Goal: Communication & Community: Answer question/provide support

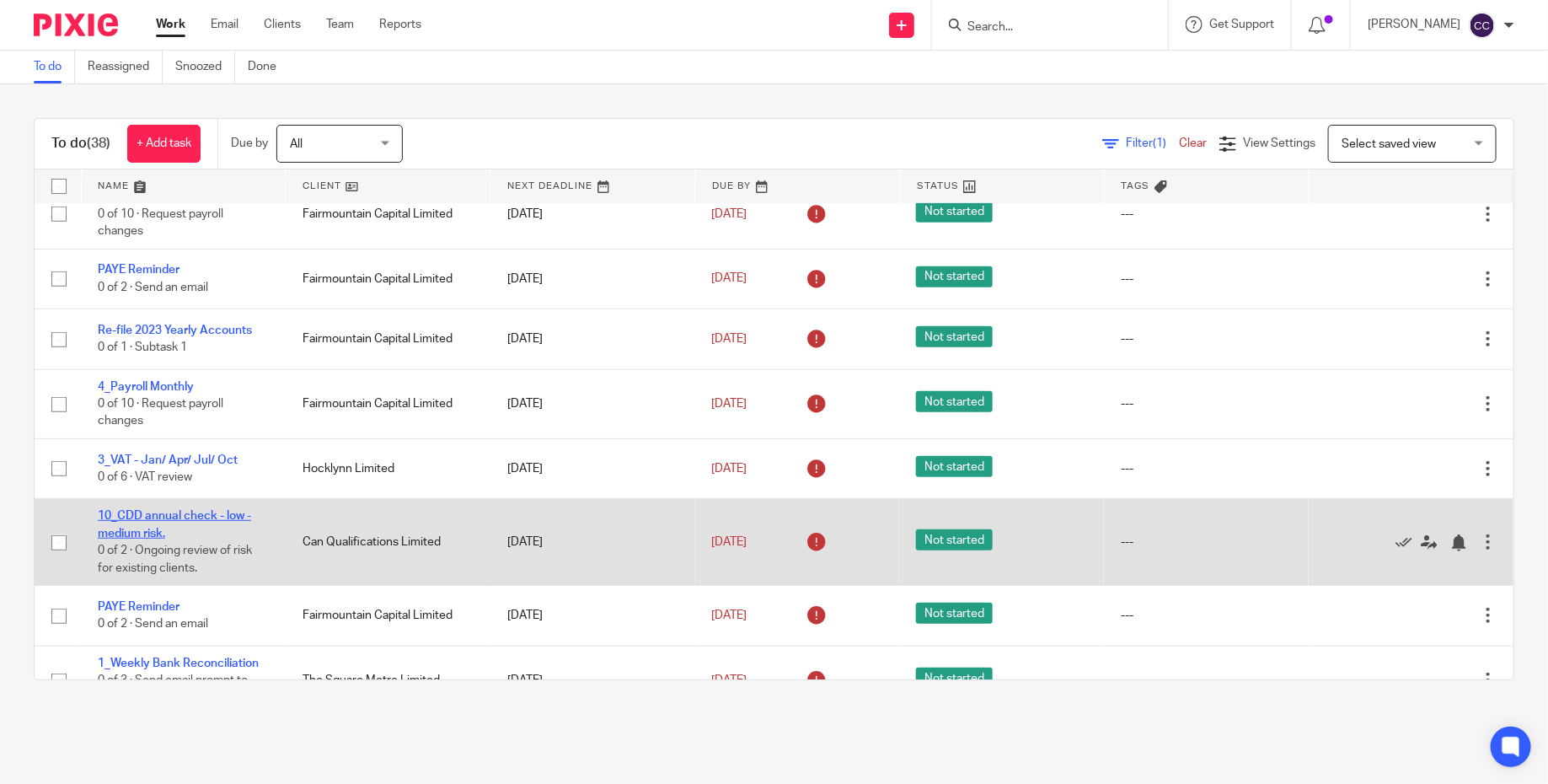
scroll to position [356, 0]
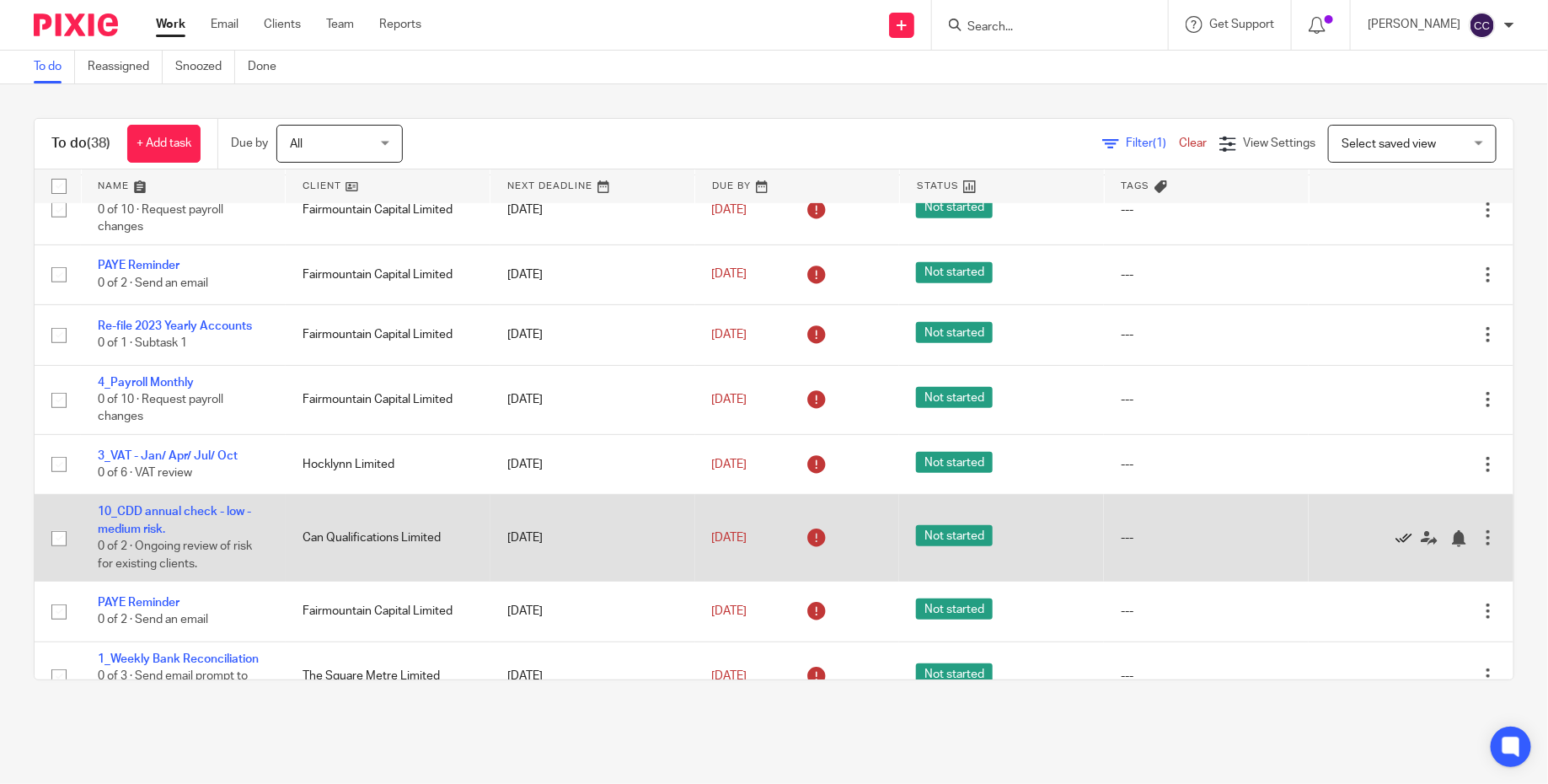
click at [1401, 545] on icon at bounding box center [1405, 538] width 17 height 17
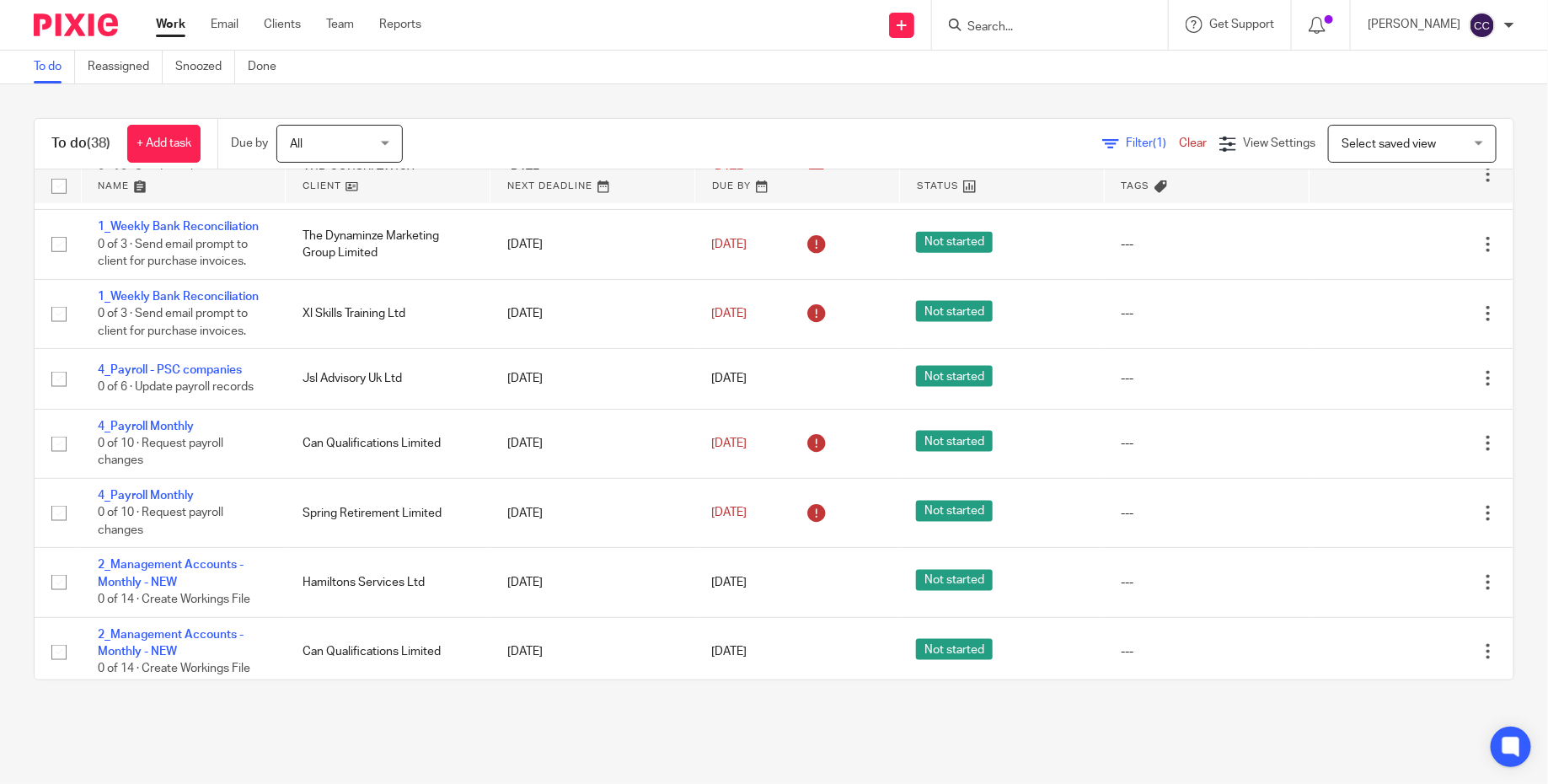
scroll to position [1050, 0]
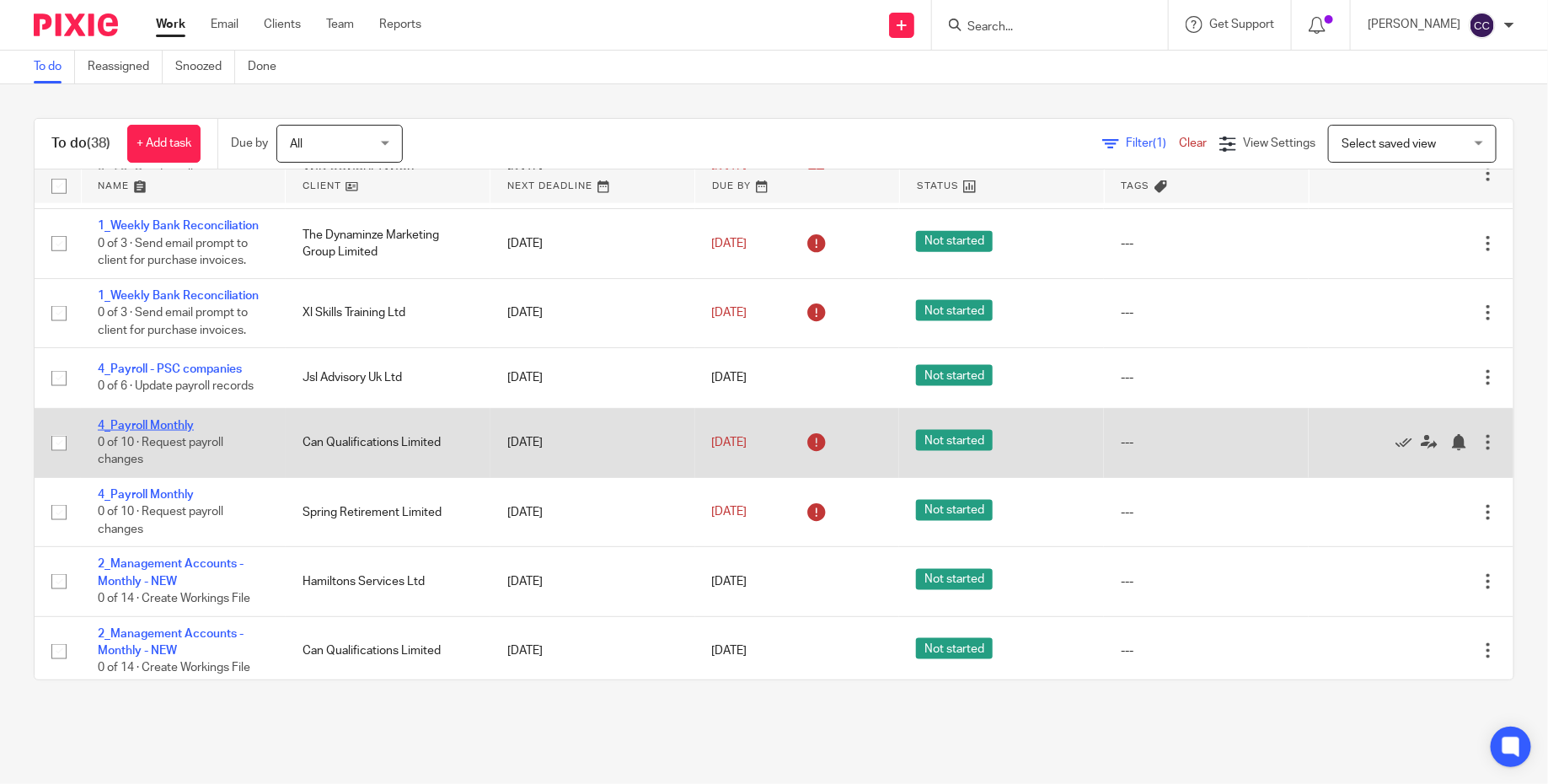
click at [156, 431] on link "4_Payroll Monthly" at bounding box center [146, 426] width 96 height 12
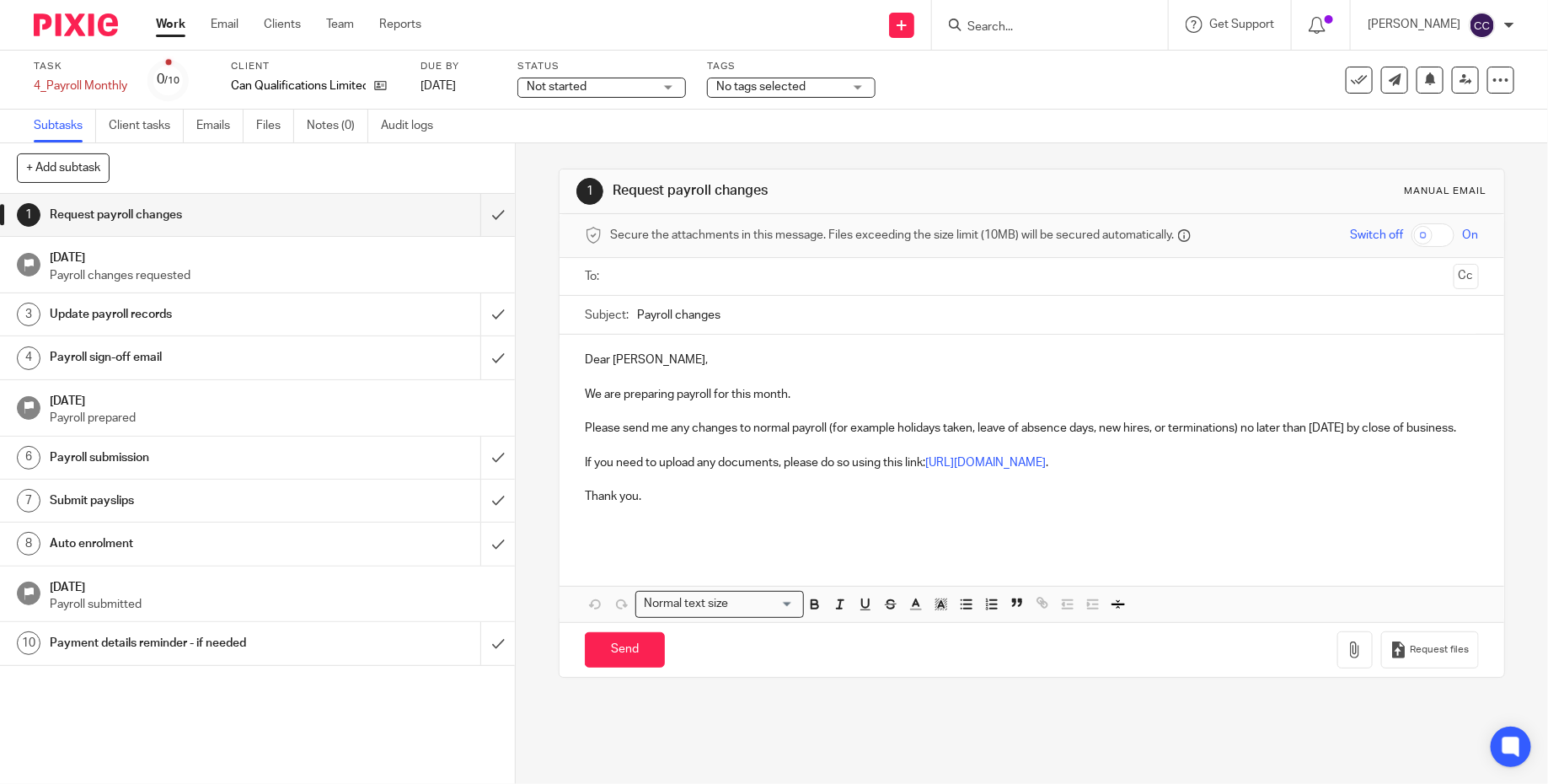
click at [722, 305] on input "Payroll changes" at bounding box center [1058, 314] width 842 height 38
paste input "_Spring Retirement Limited Jul 2025"
click at [885, 318] on input "Payroll changes_Spring Retirement Limited Jul 2025" at bounding box center [1058, 314] width 842 height 38
type input "Payroll changes_Spring Retirement Limited Aug 2025"
click at [759, 471] on p "If you need to upload any documents, please do so using this link: https://clou…" at bounding box center [1032, 463] width 894 height 17
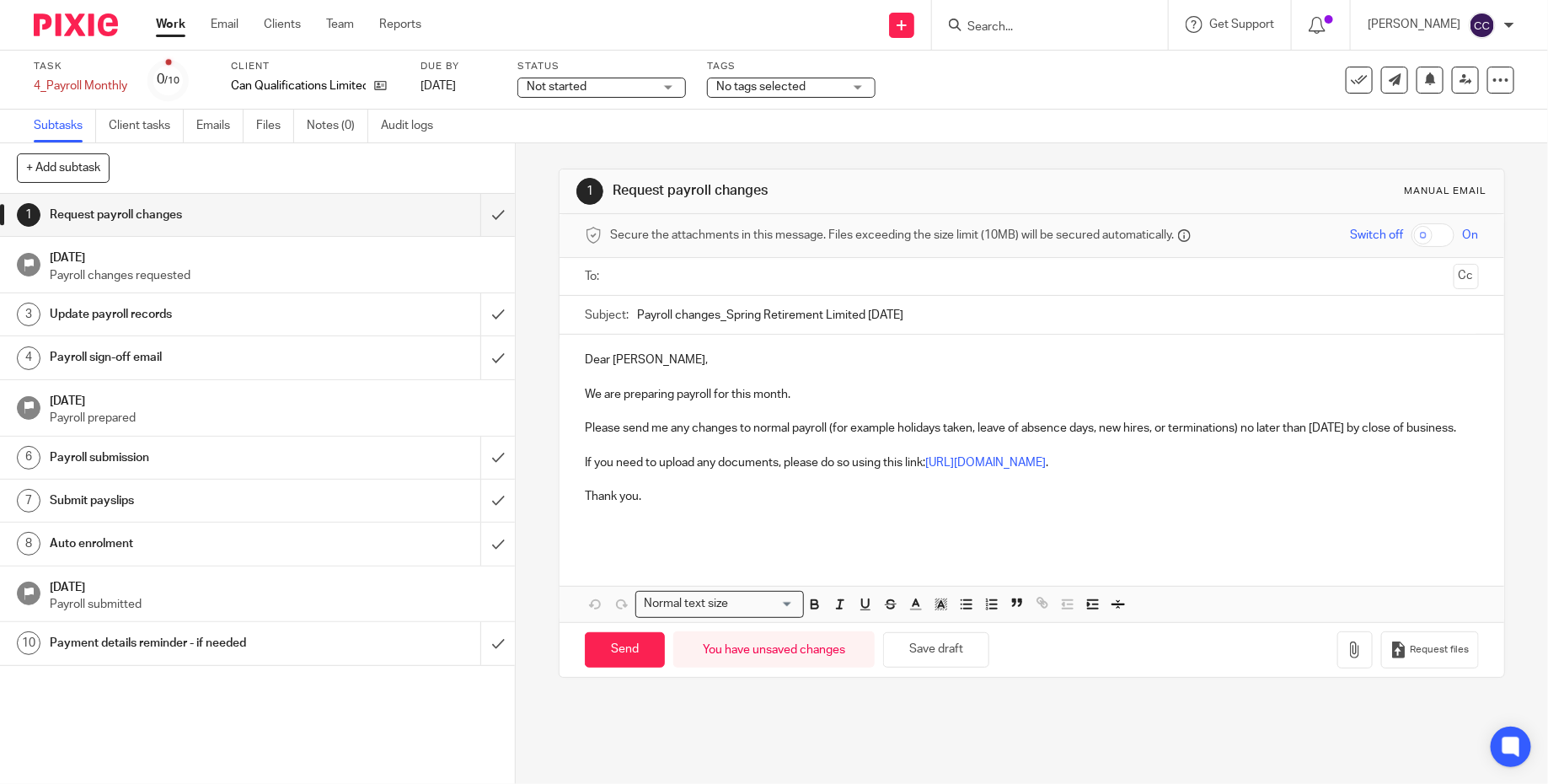
click at [757, 399] on p "We are preparing payroll for this month." at bounding box center [1032, 394] width 894 height 17
click at [724, 274] on input "text" at bounding box center [1031, 277] width 830 height 20
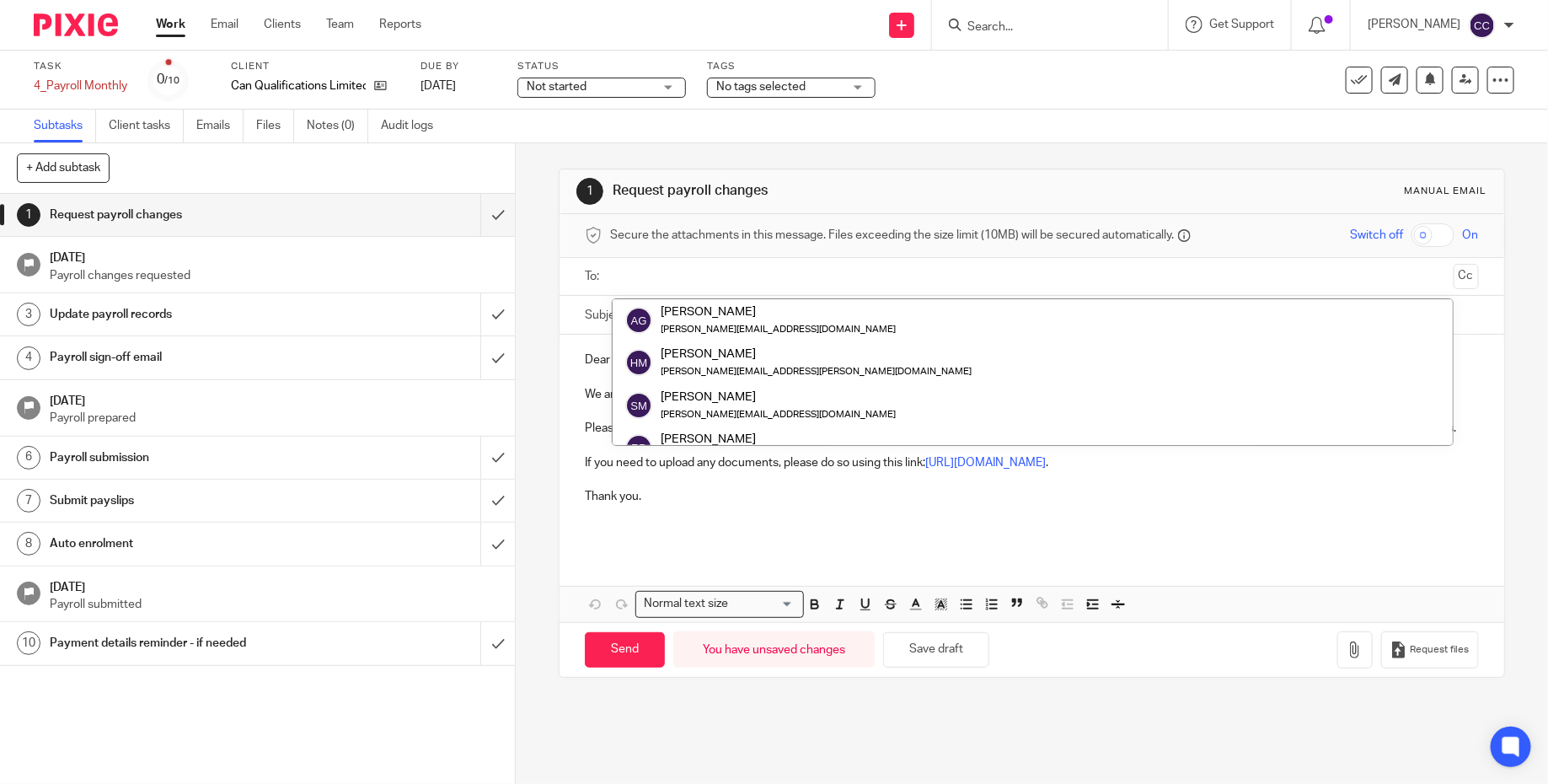
click at [724, 274] on input "text" at bounding box center [1031, 277] width 830 height 20
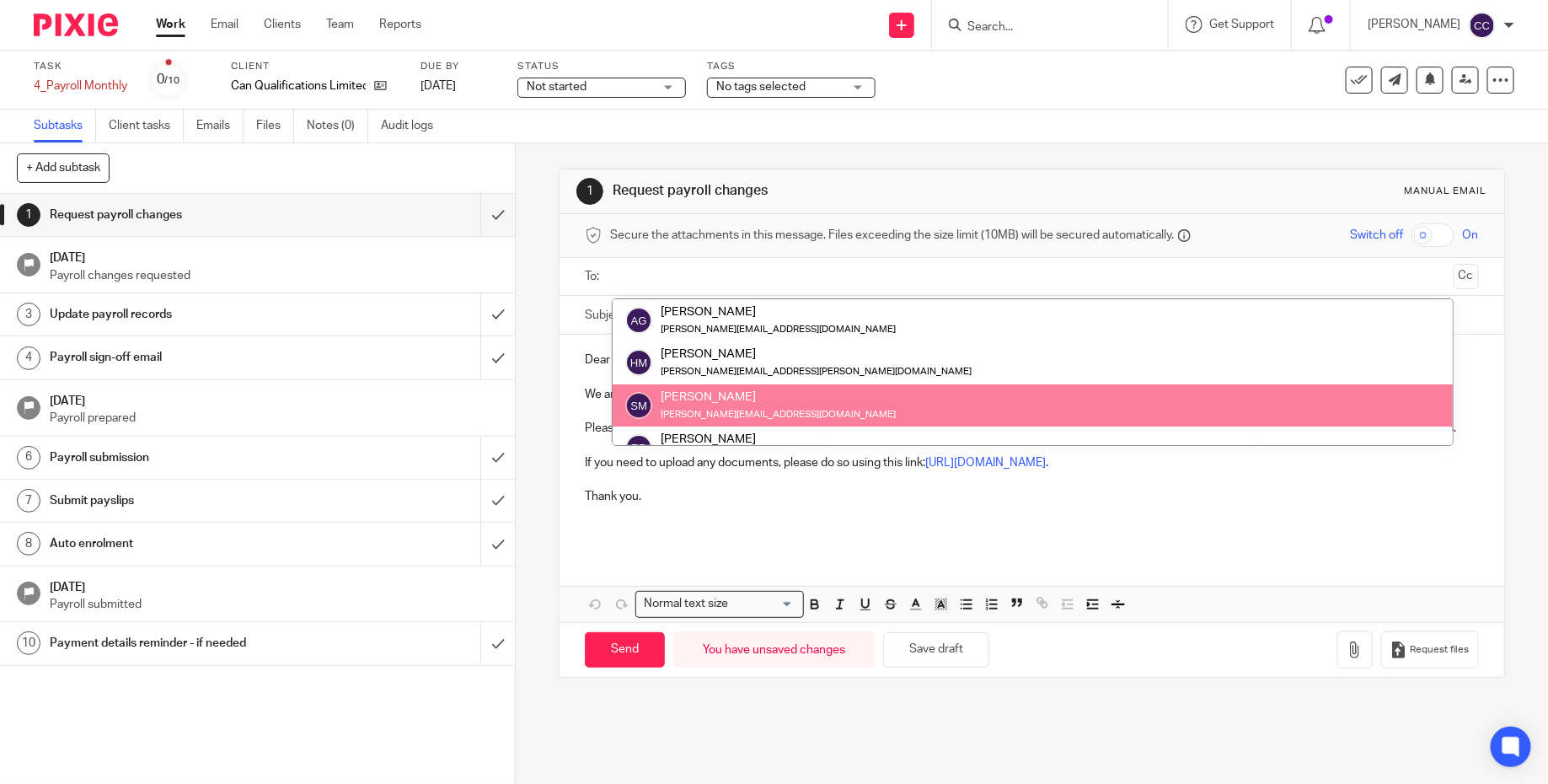
click at [786, 528] on p at bounding box center [1032, 523] width 894 height 34
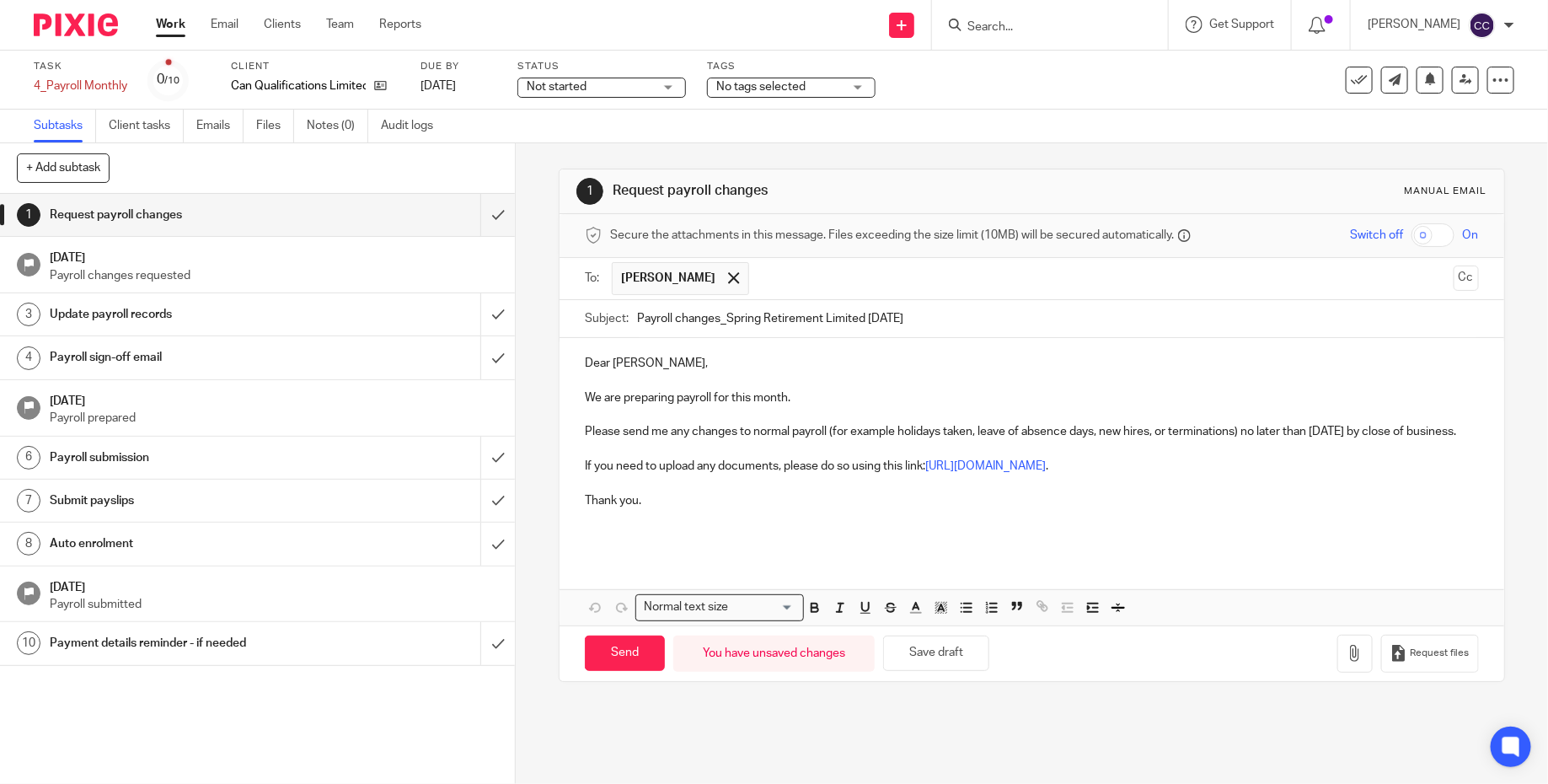
click at [717, 274] on span "[PERSON_NAME]" at bounding box center [680, 278] width 137 height 33
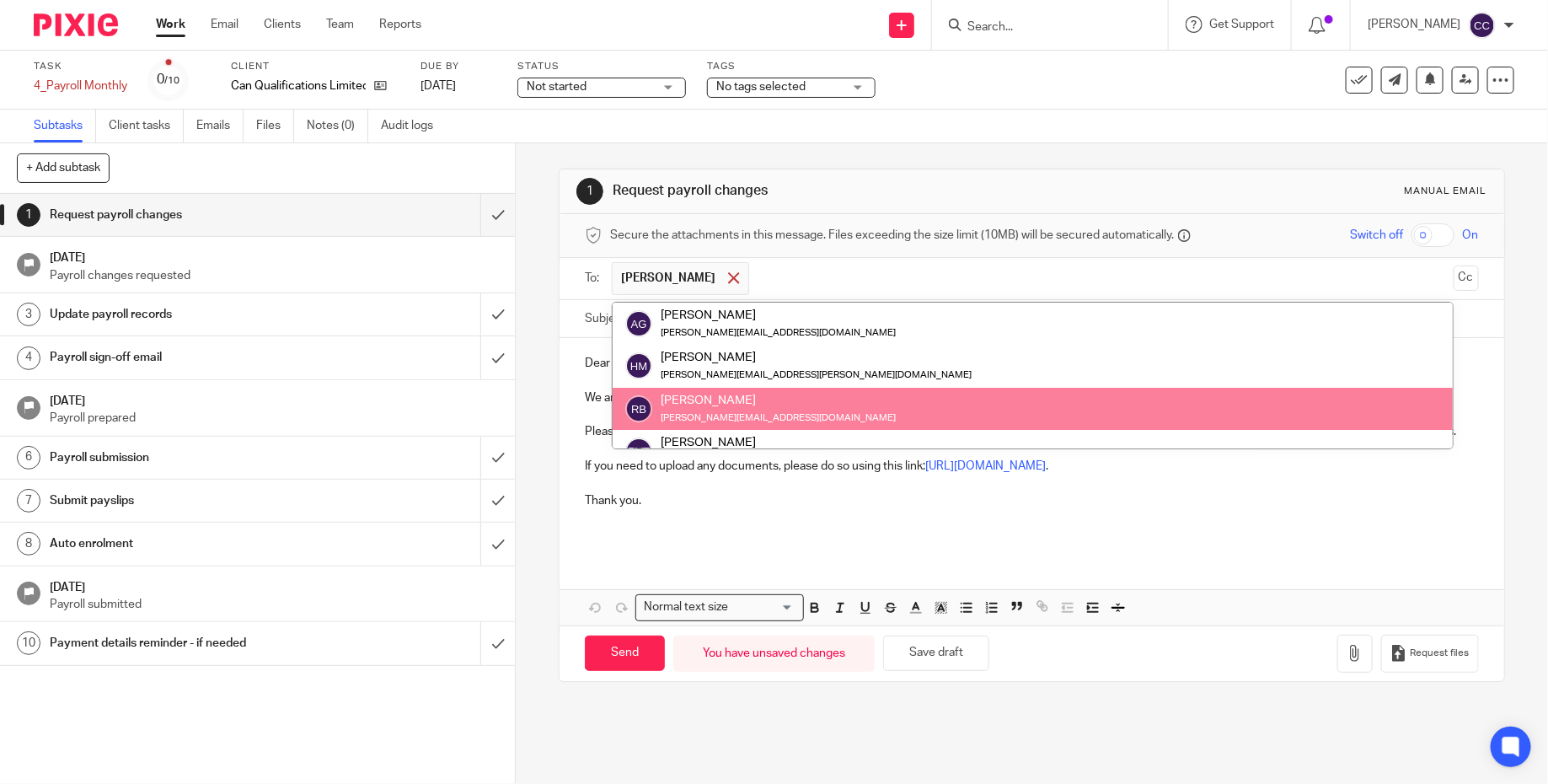
click at [728, 273] on span at bounding box center [734, 277] width 11 height 11
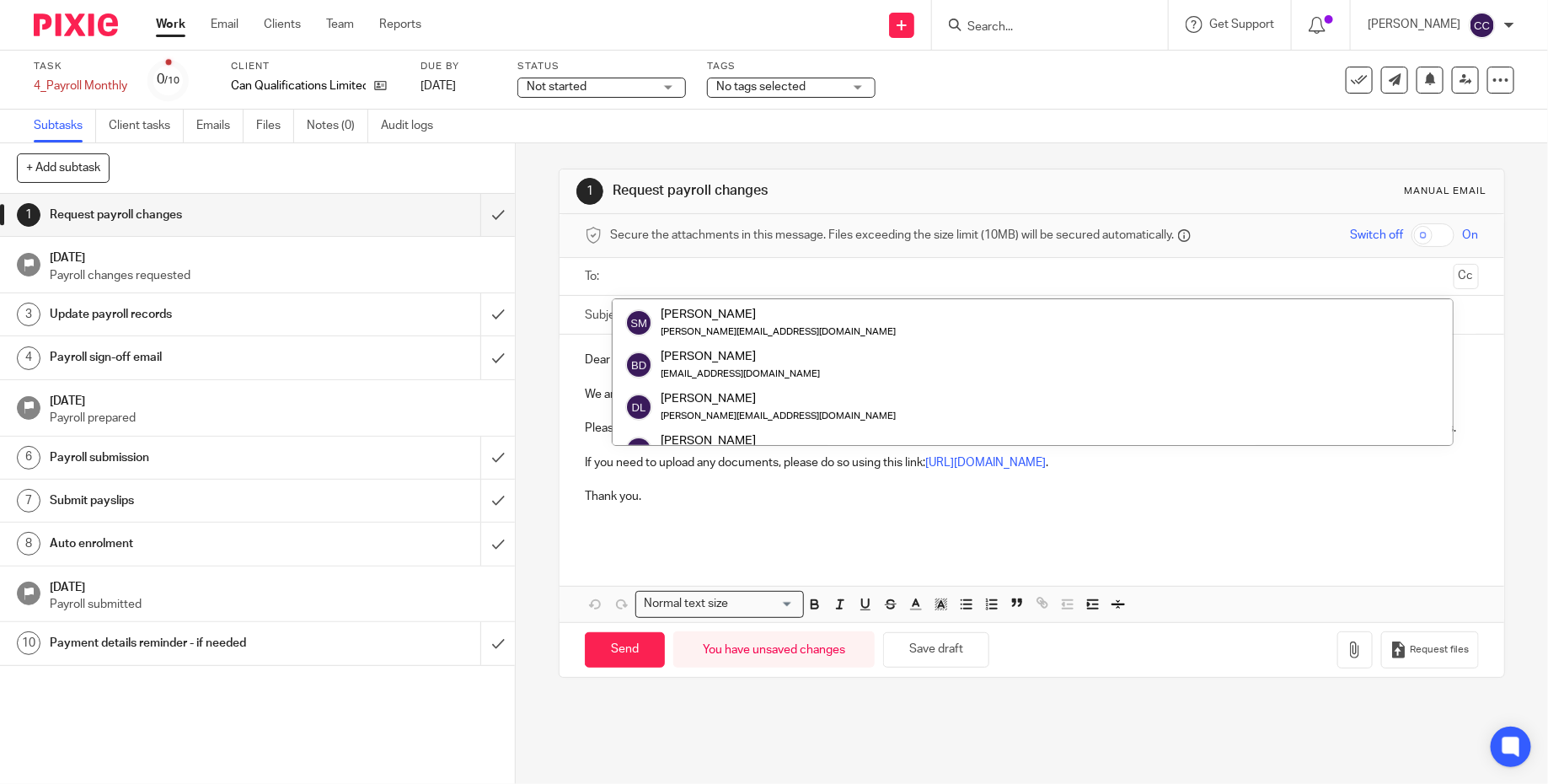
scroll to position [574, 0]
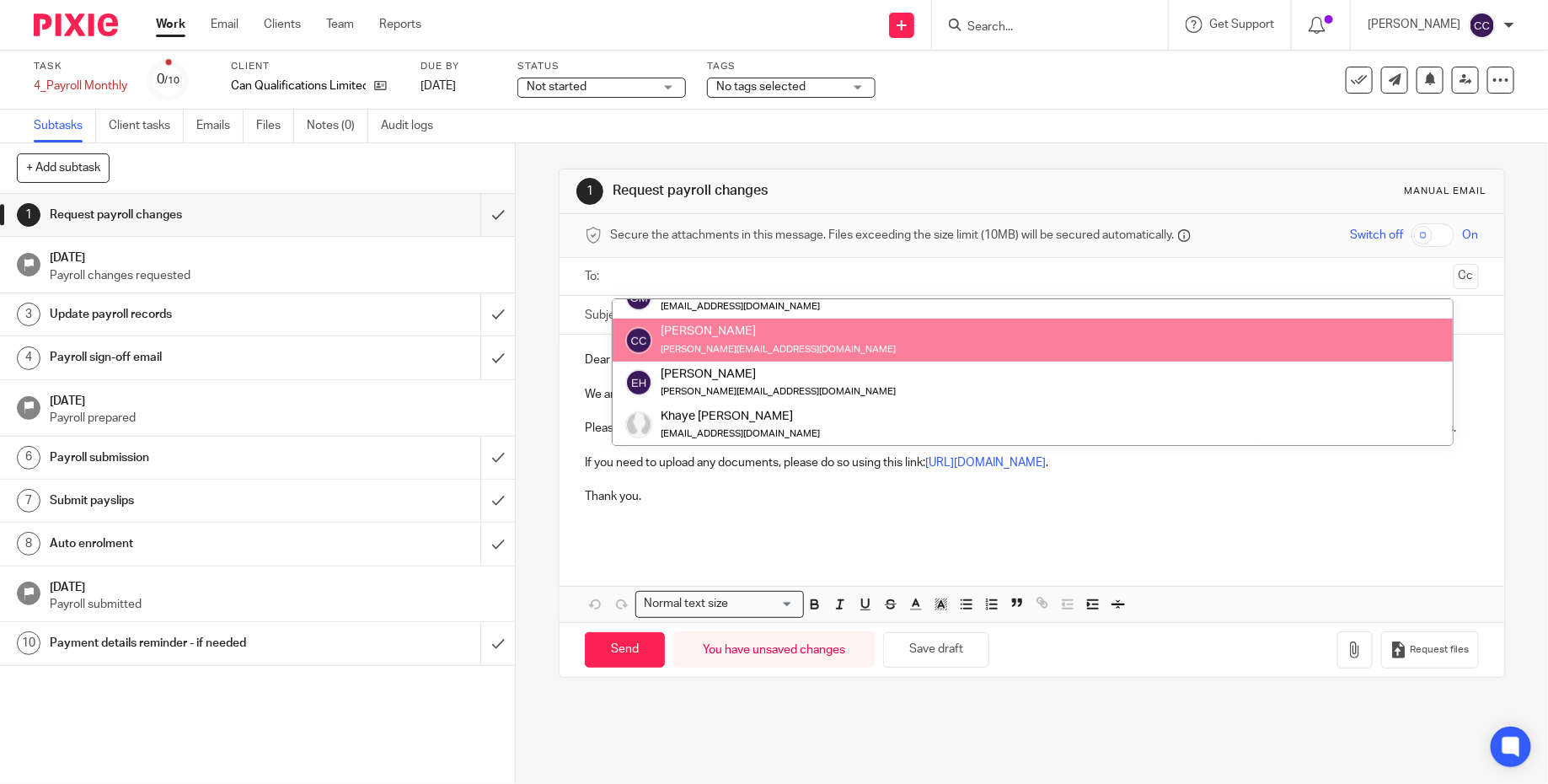
click at [740, 267] on input "text" at bounding box center [1031, 277] width 830 height 20
click at [953, 188] on h1 "Request payroll changes" at bounding box center [840, 191] width 455 height 18
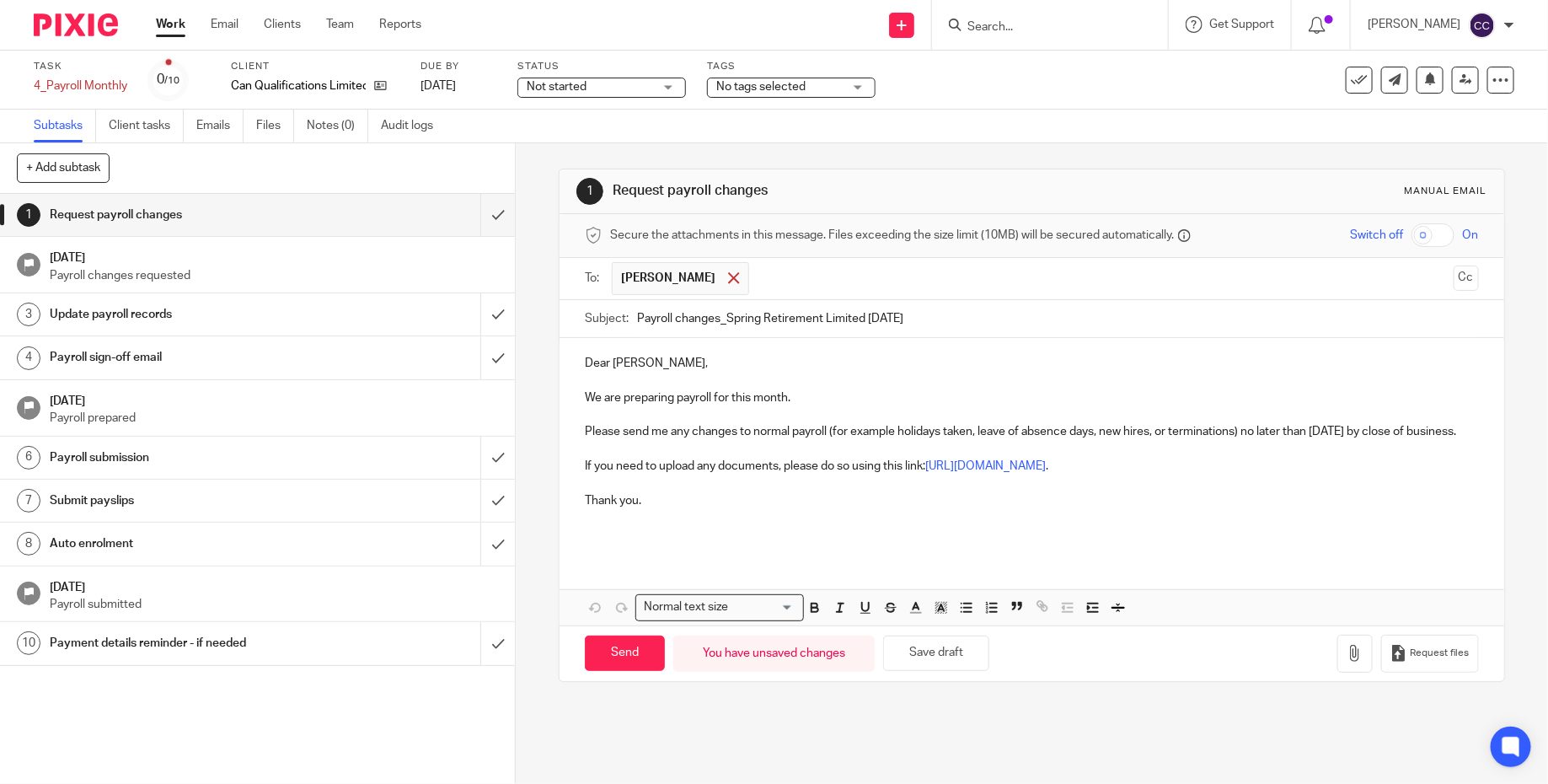
click at [728, 273] on span at bounding box center [734, 277] width 11 height 11
click at [753, 273] on input "text" at bounding box center [1031, 277] width 830 height 20
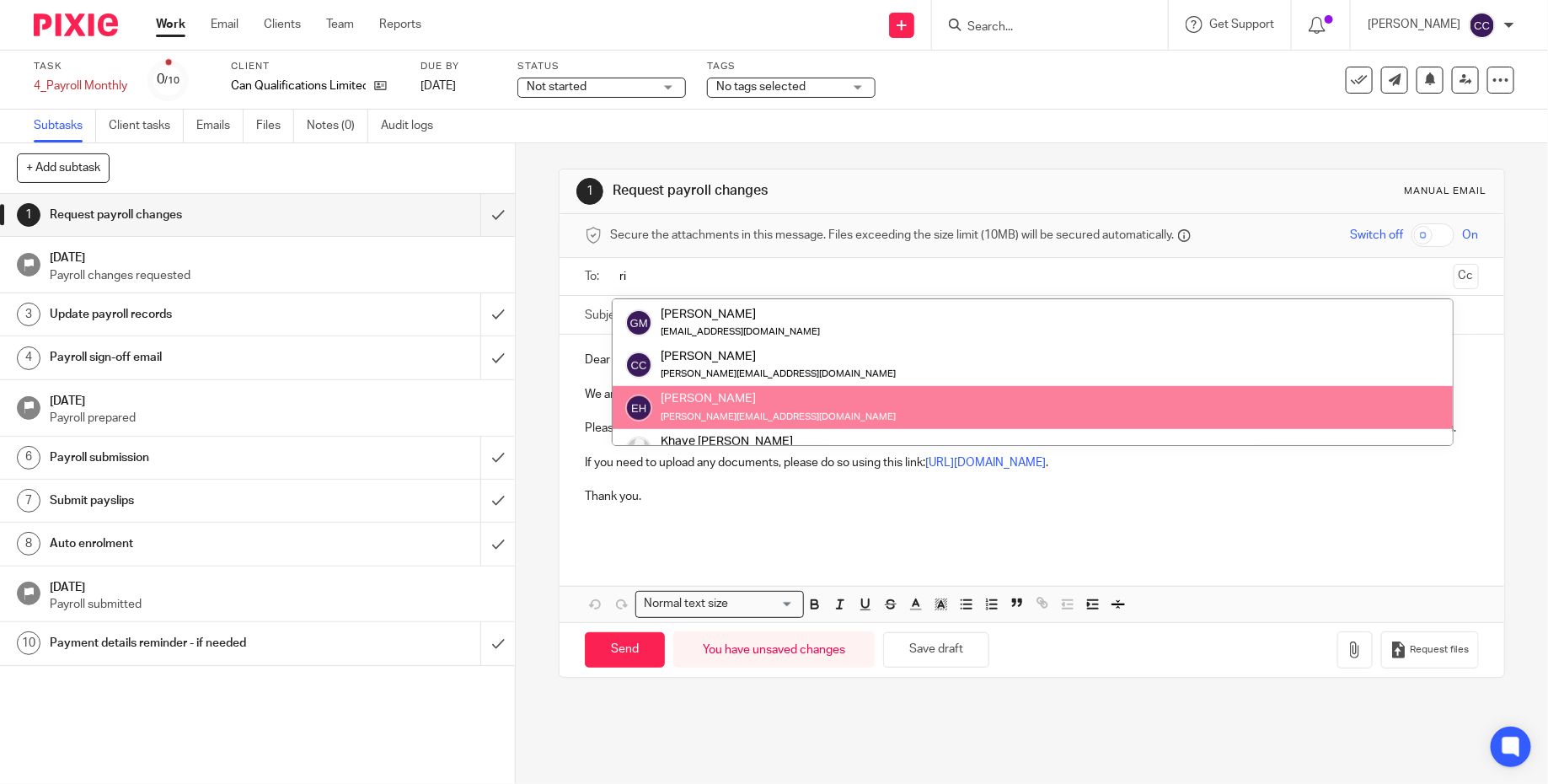
scroll to position [0, 0]
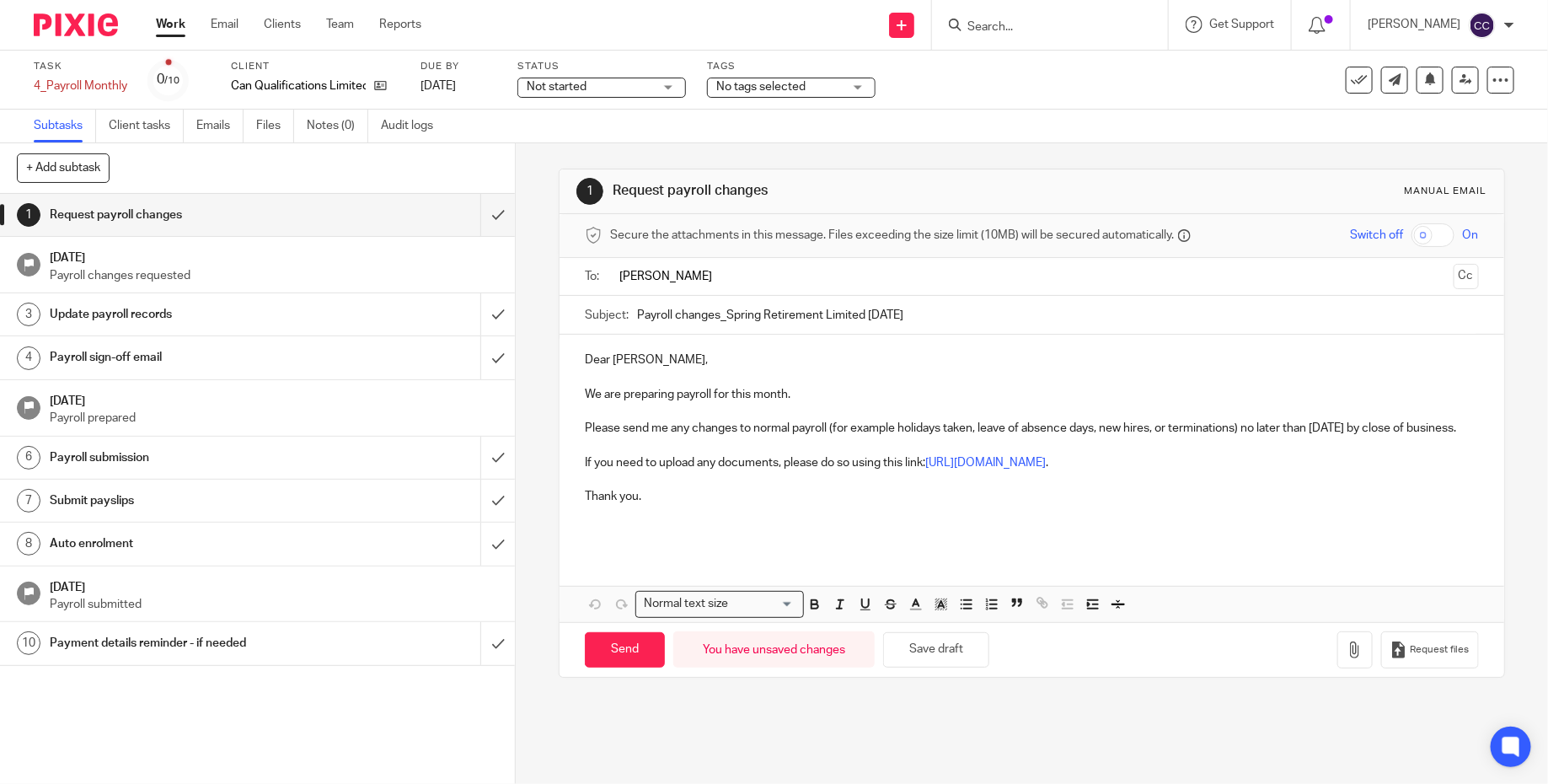
type input "richard sha"
click at [768, 285] on input "text" at bounding box center [1031, 277] width 830 height 20
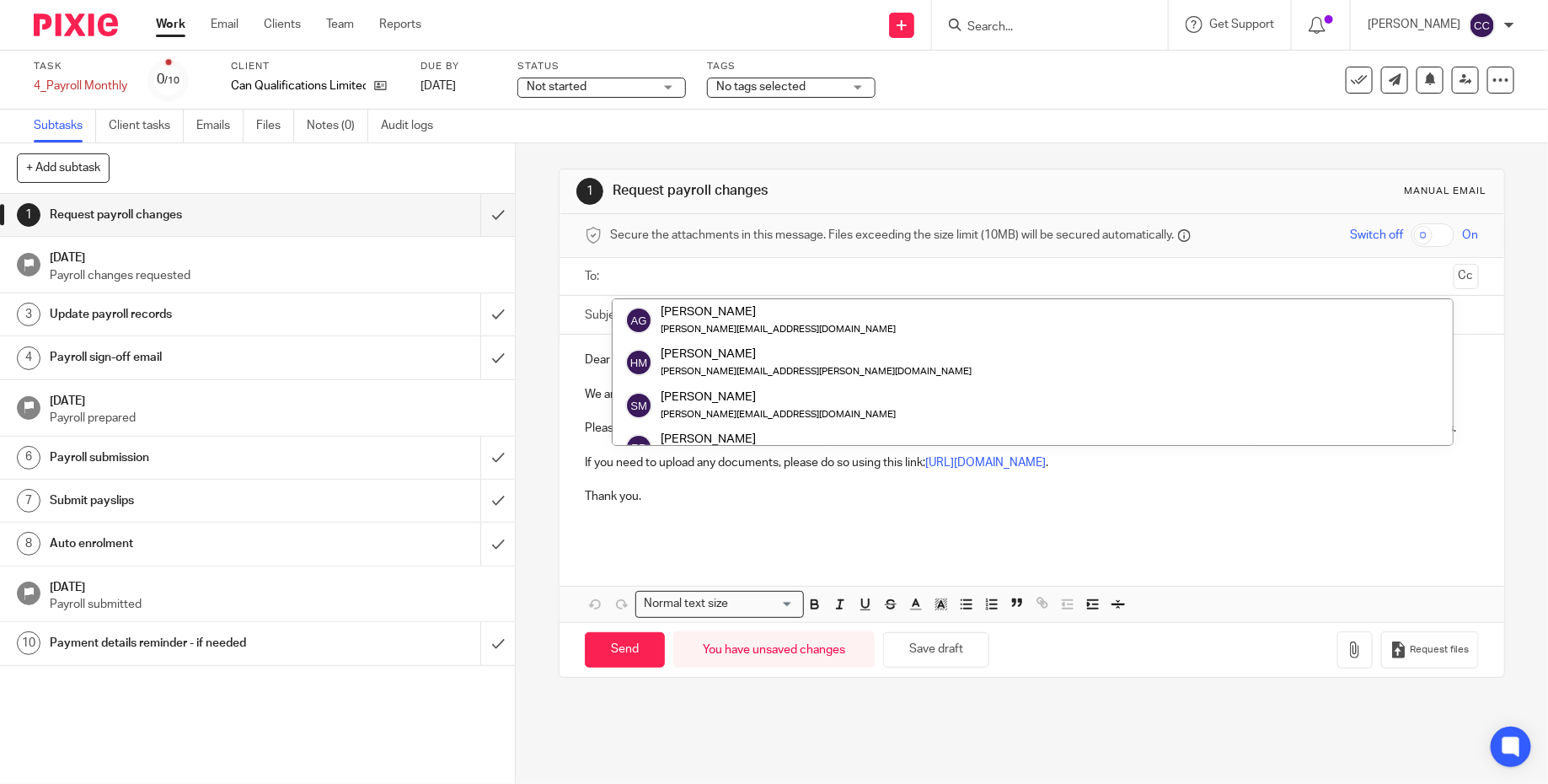
scroll to position [84, 0]
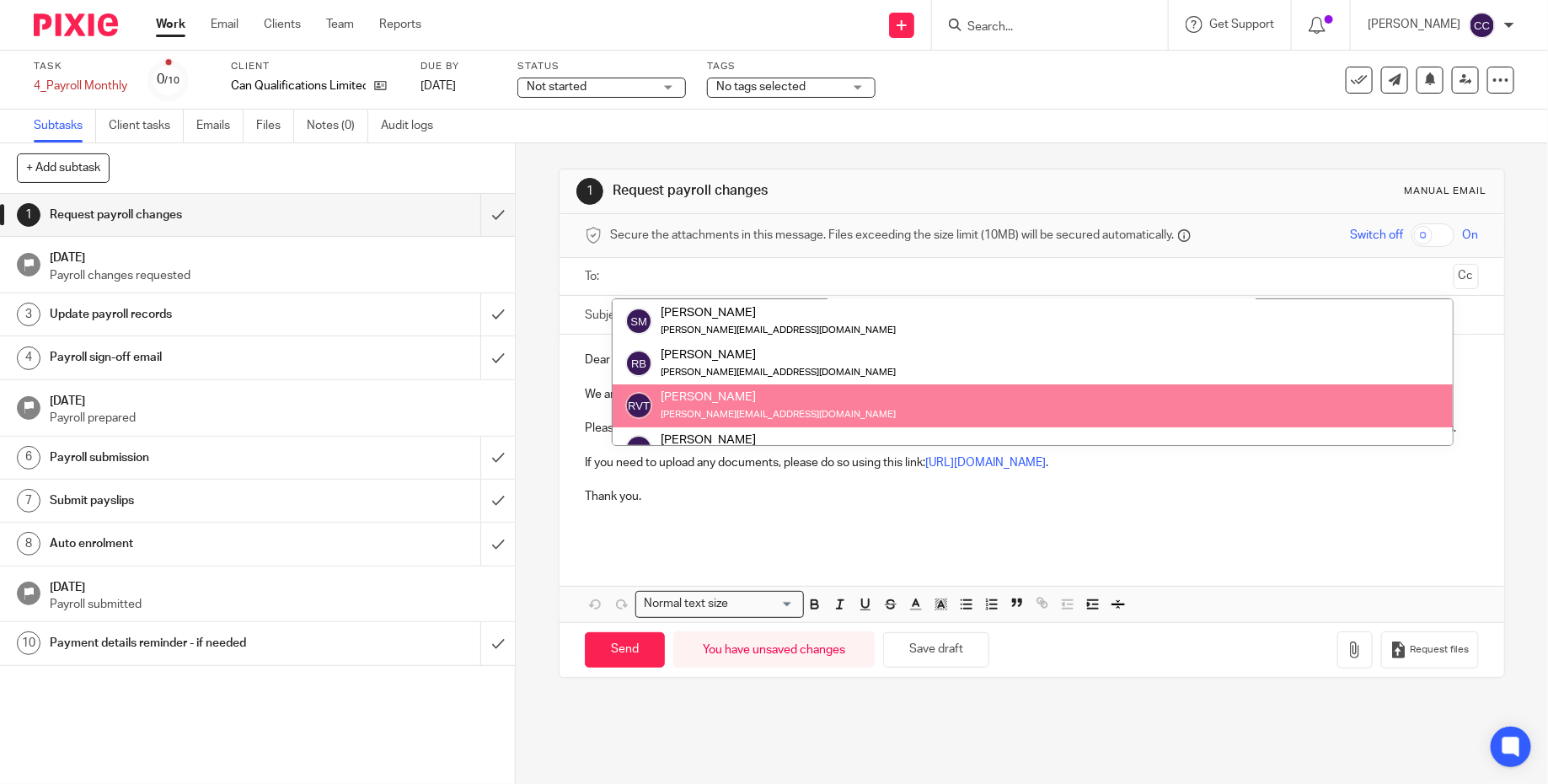
click at [631, 552] on div "Dear Sarah, We are preparing payroll for this month. Please send me any changes…" at bounding box center [1033, 443] width 945 height 217
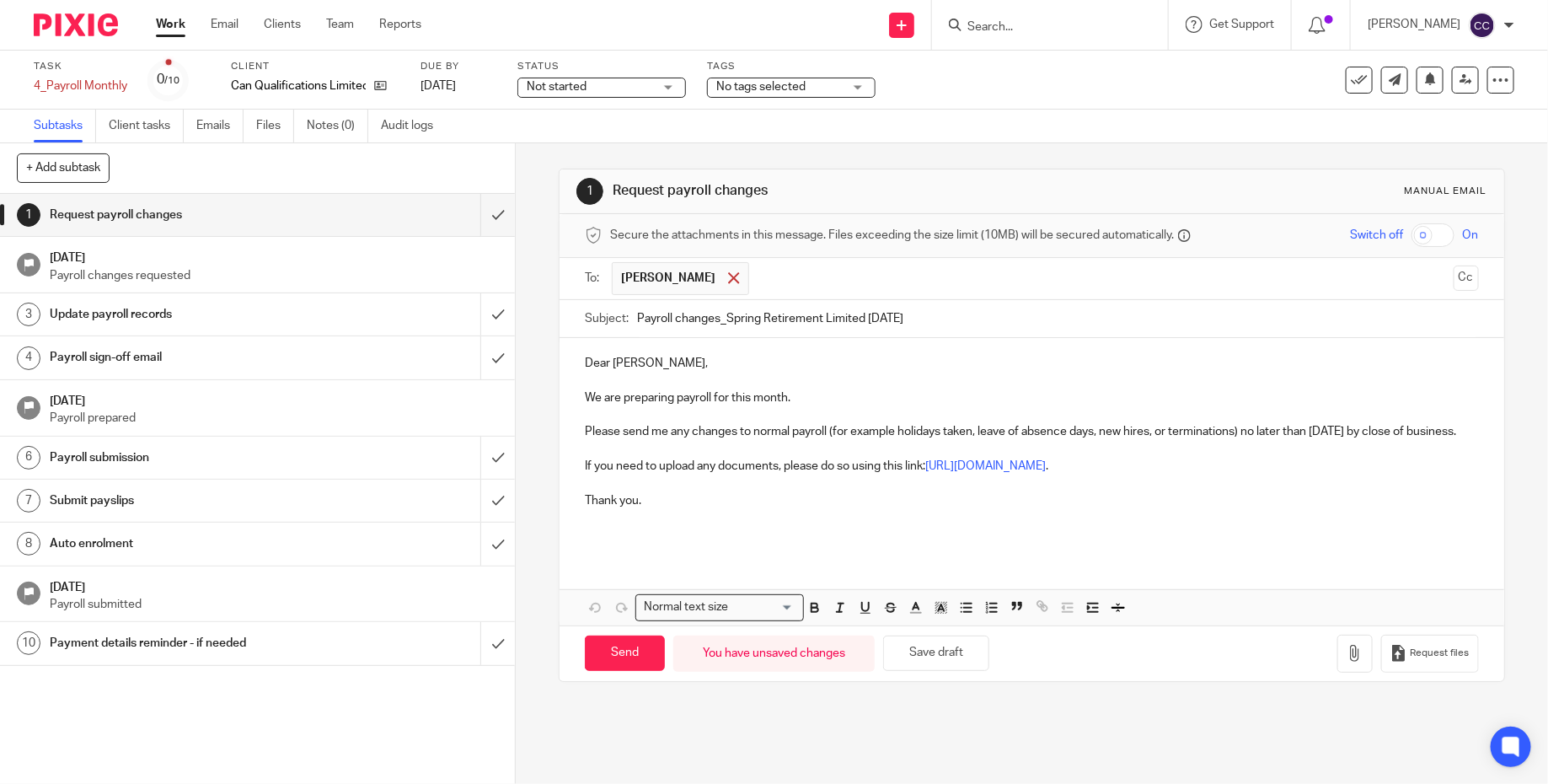
click at [730, 265] on div at bounding box center [734, 277] width 20 height 25
click at [729, 374] on p at bounding box center [1032, 377] width 894 height 17
click at [859, 308] on input "Payroll changes_Spring Retirement Limited Aug 2025" at bounding box center [1058, 314] width 842 height 38
paste input "CAN Qualifications Limited Jul"
click at [889, 316] on input "Payroll changes_CAN Qualifications Limited Jul 2025" at bounding box center [1058, 314] width 842 height 38
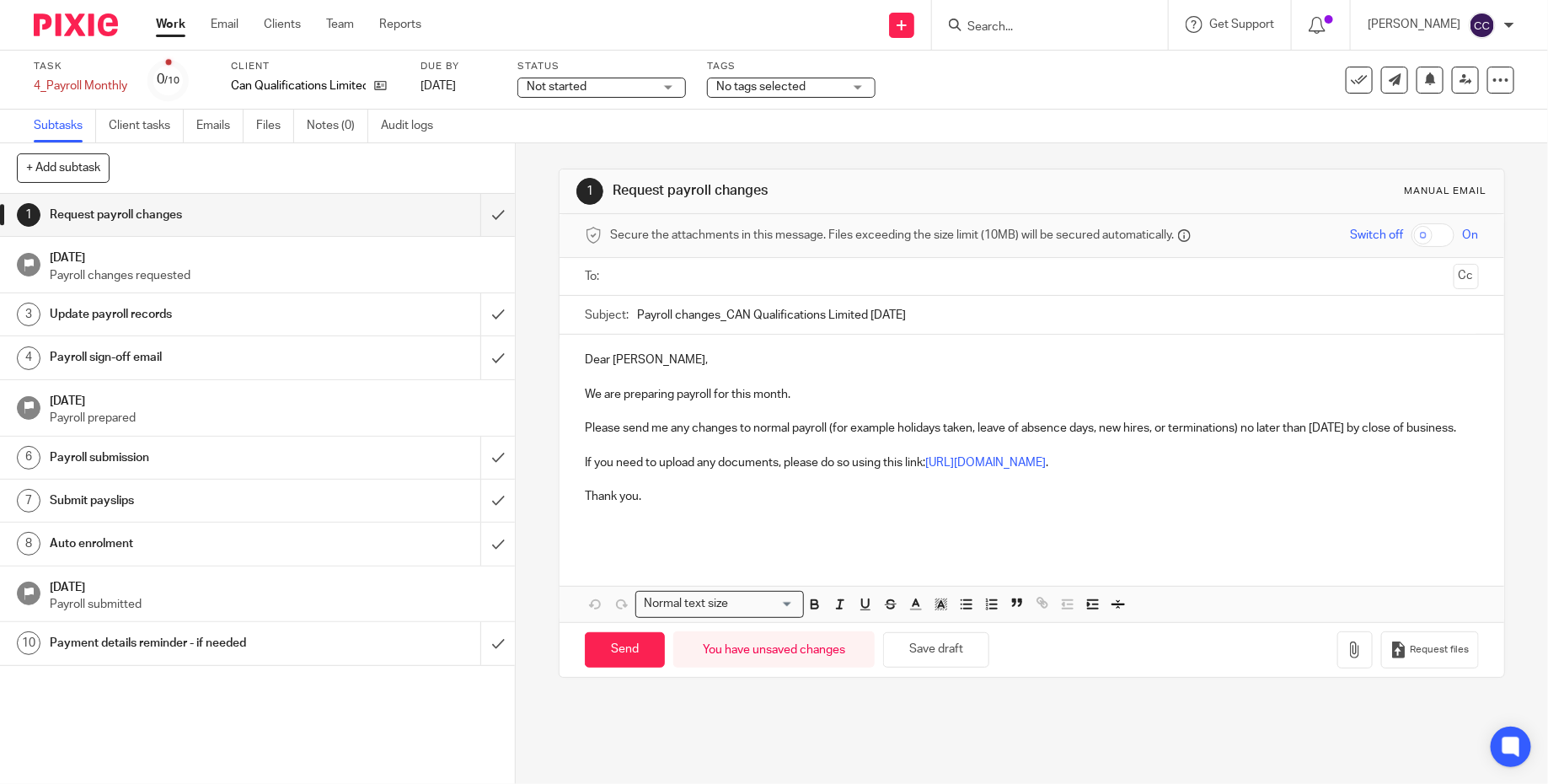
type input "Payroll changes_CAN Qualifications Limited Aug 2025"
click at [856, 289] on ul at bounding box center [1033, 277] width 842 height 27
click at [847, 277] on input "text" at bounding box center [1031, 277] width 830 height 20
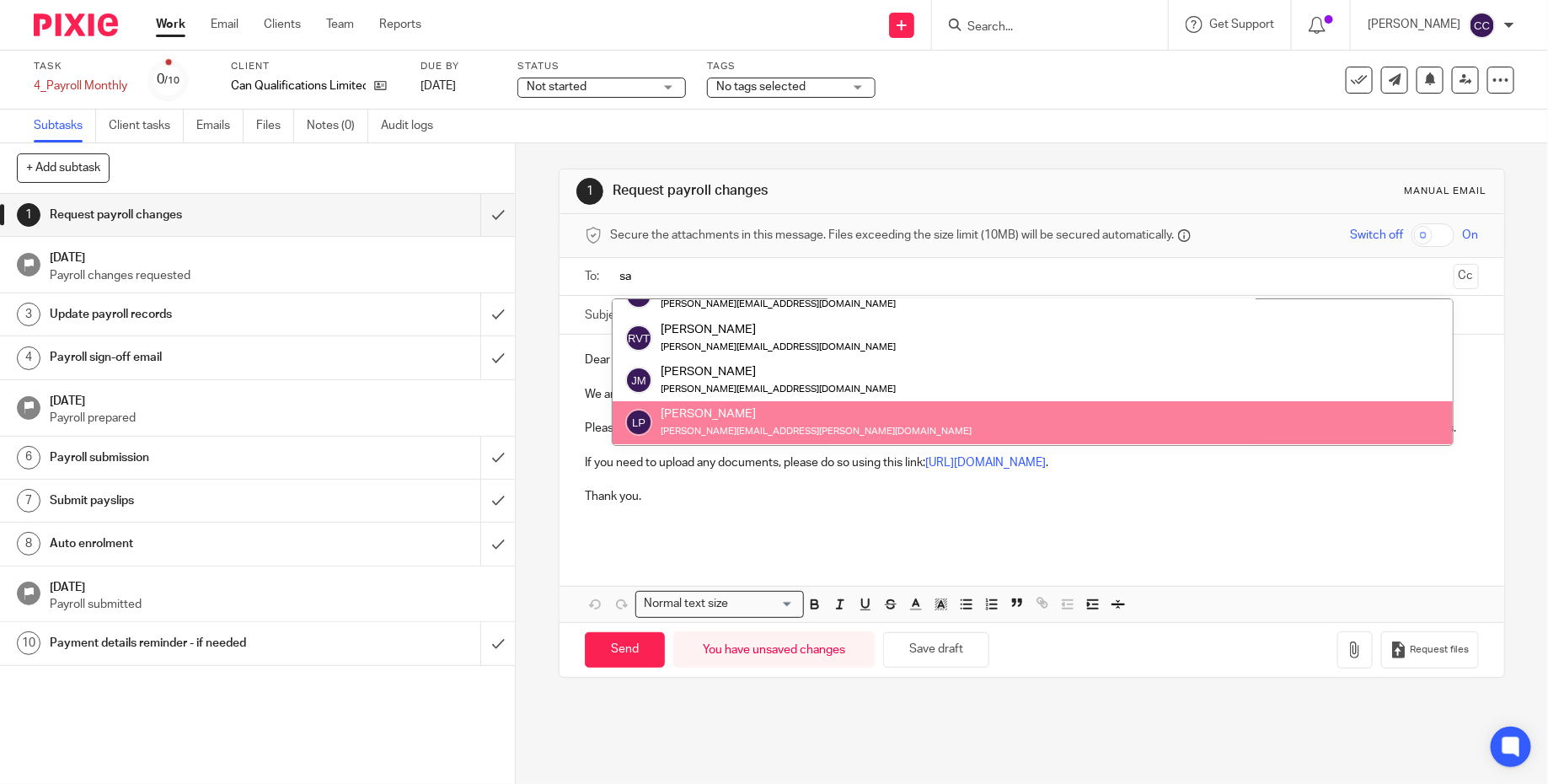
scroll to position [0, 0]
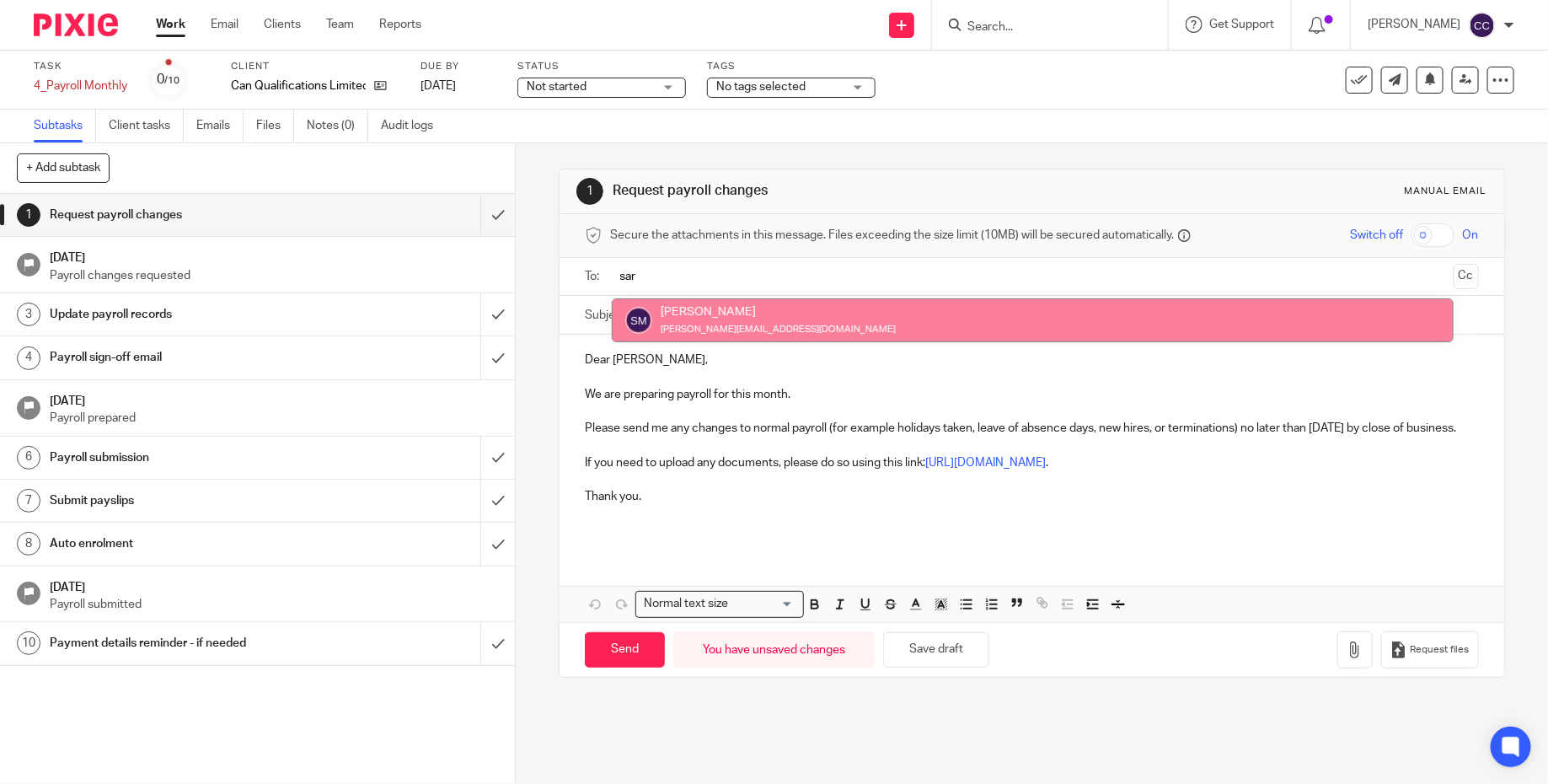
type input "sar"
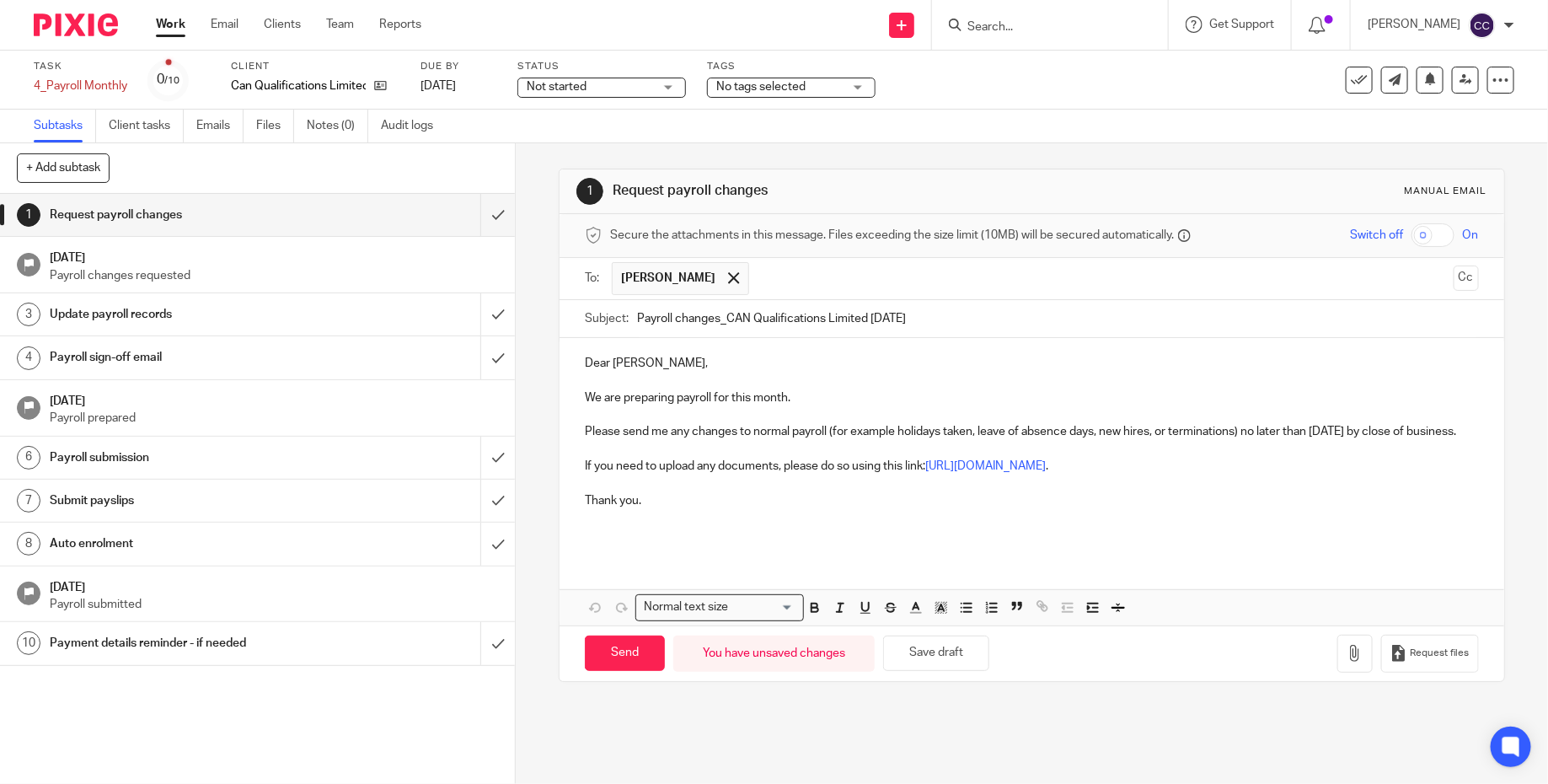
click at [1250, 426] on p "Please send me any changes to normal payroll (for example holidays taken, leave…" at bounding box center [1032, 432] width 894 height 17
drag, startPoint x: 1246, startPoint y: 426, endPoint x: 1257, endPoint y: 439, distance: 17.0
click at [1257, 439] on p "Please send me any changes to normal payroll (for example holidays taken, leave…" at bounding box center [1032, 432] width 894 height 17
drag, startPoint x: 619, startPoint y: 656, endPoint x: 988, endPoint y: 516, distance: 394.7
click at [992, 519] on form "Secure the attachments in this message. Files exceeding the size limit (10MB) w…" at bounding box center [1033, 447] width 945 height 467
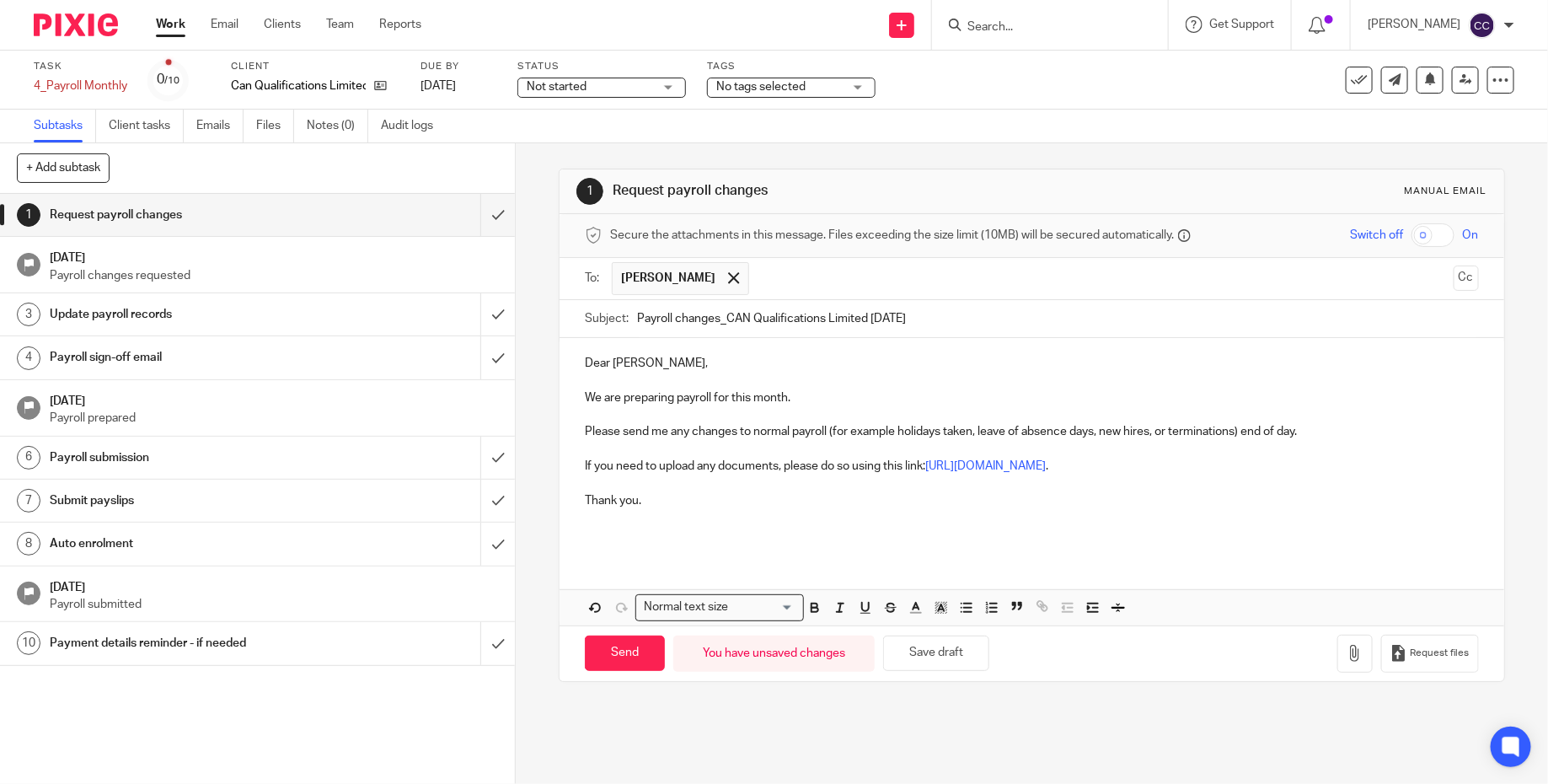
click at [1245, 423] on p "Please send me any changes to normal payroll (for example holidays taken, leave…" at bounding box center [1032, 432] width 894 height 17
click at [979, 527] on p at bounding box center [1032, 526] width 894 height 34
click at [605, 657] on input "Send" at bounding box center [625, 653] width 80 height 36
type input "Sent"
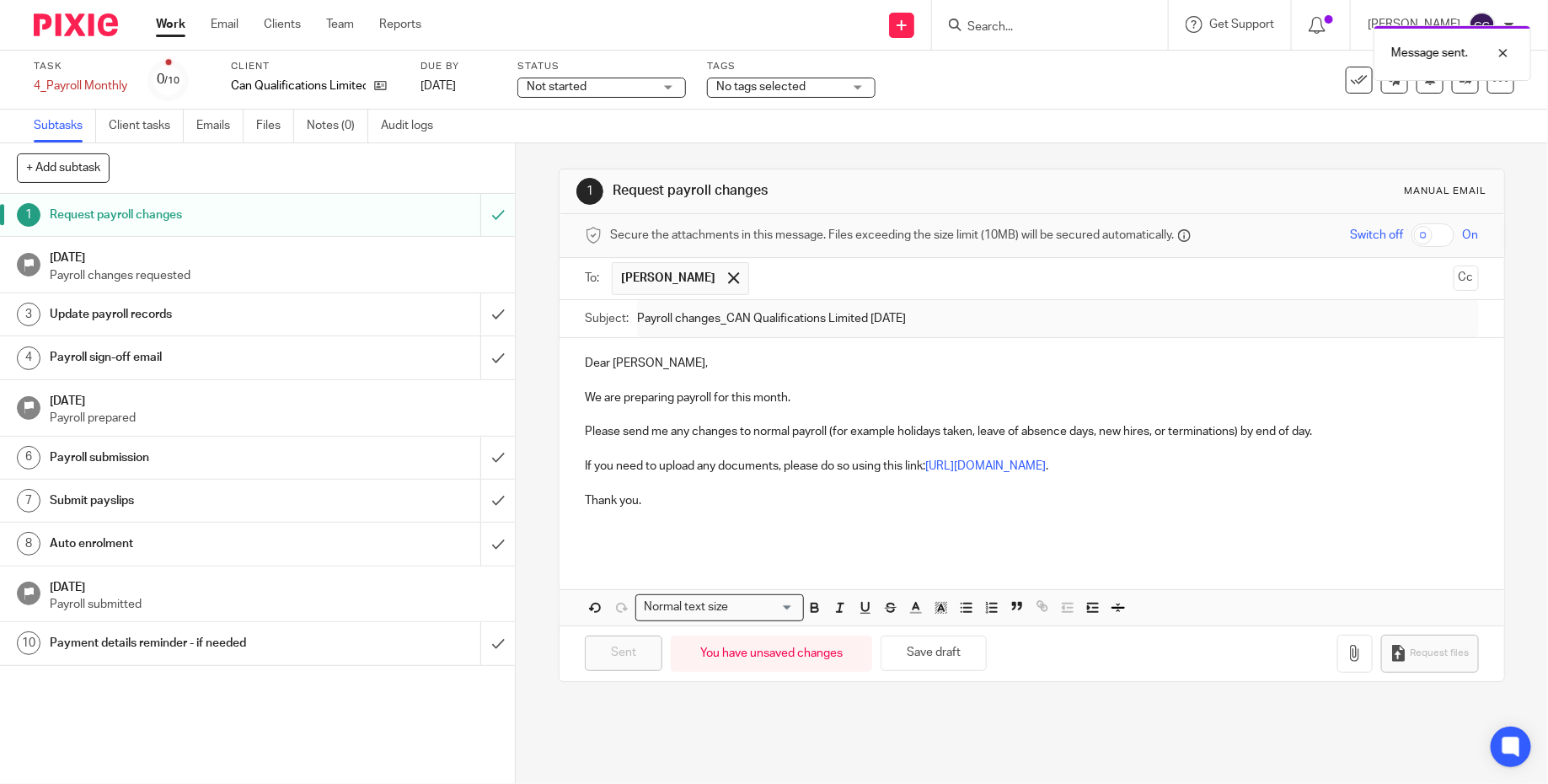
click at [107, 34] on img at bounding box center [76, 25] width 84 height 22
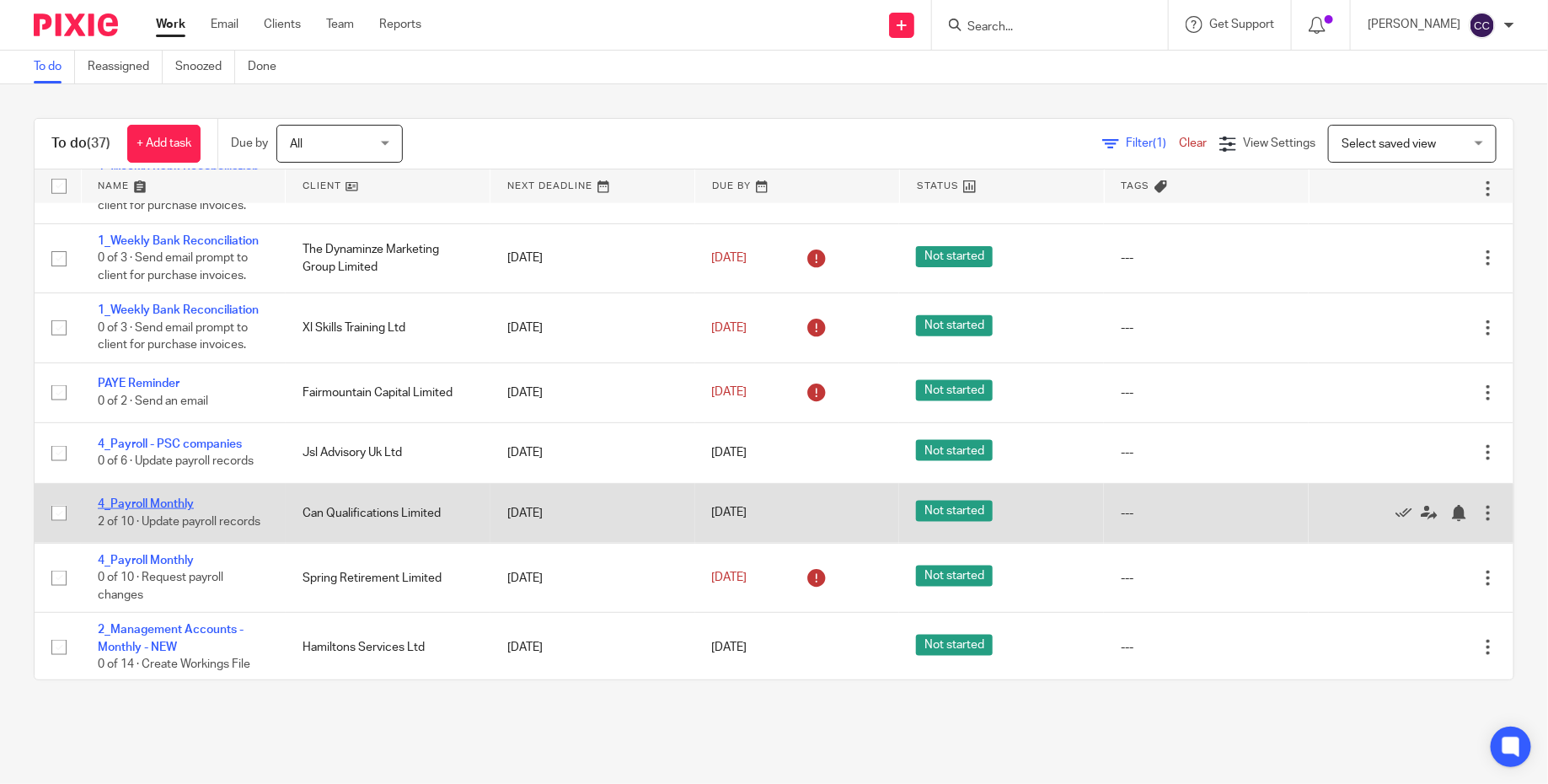
scroll to position [975, 0]
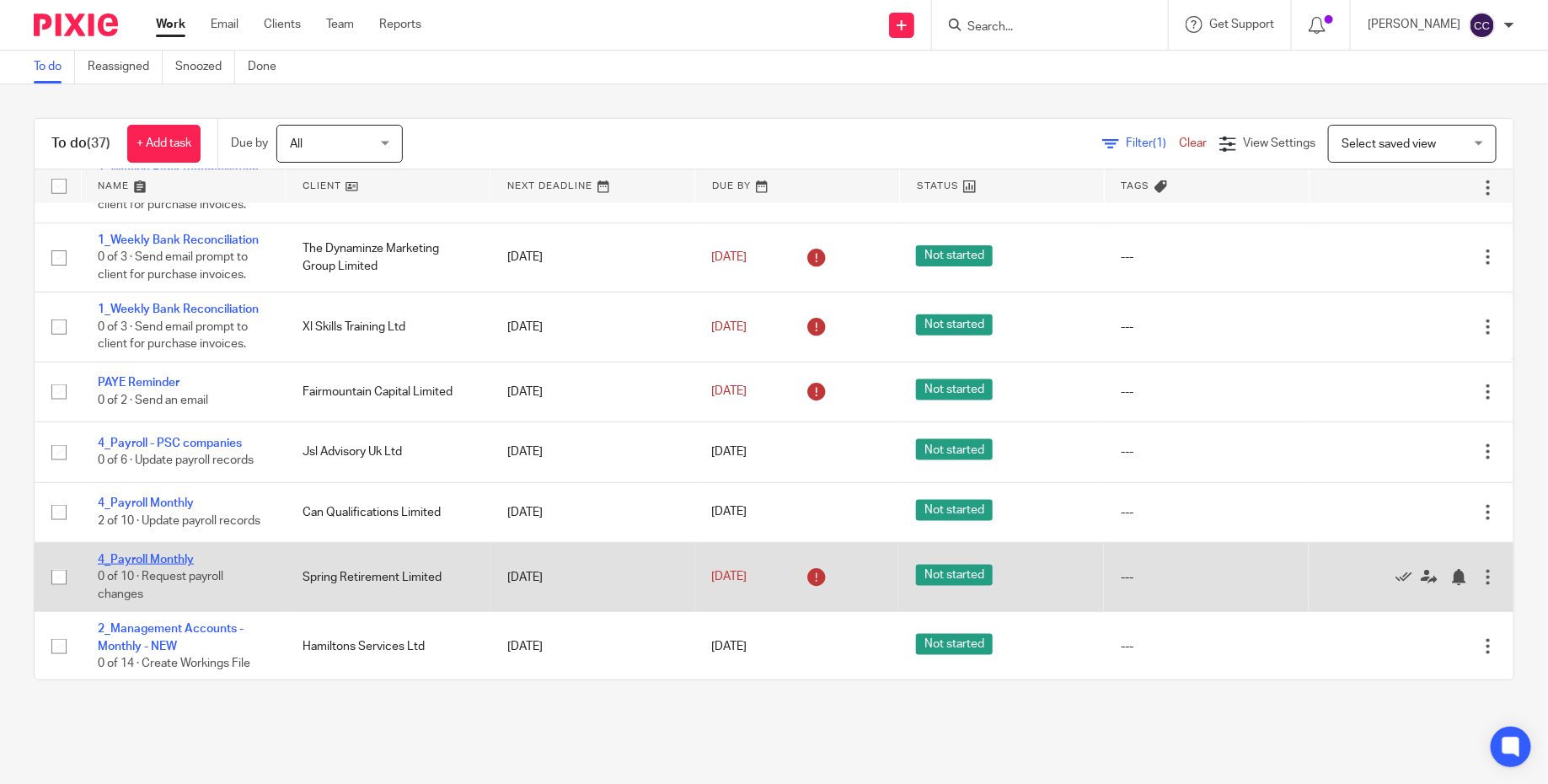
click at [159, 565] on link "4_Payroll Monthly" at bounding box center [146, 560] width 96 height 12
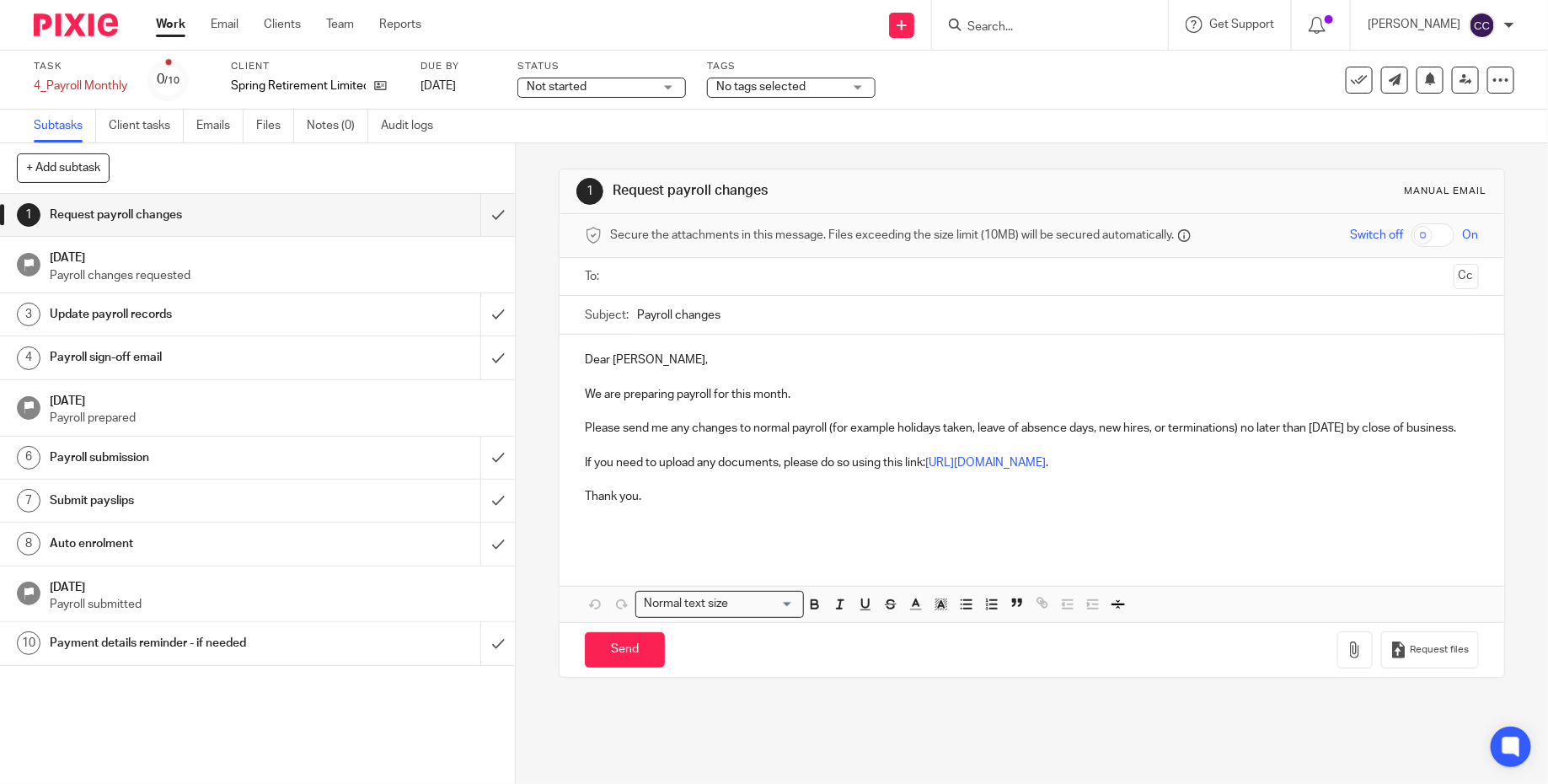
click at [922, 307] on input "Payroll changes" at bounding box center [1058, 314] width 842 height 38
paste input "_Spring Retirement Limited [DATE]"
click at [886, 314] on input "Payroll changes_Spring Retirement Limited Jul 2025" at bounding box center [1058, 314] width 842 height 38
type input "Payroll changes_Spring Retirement Limited Aug 2025"
click at [814, 288] on ul at bounding box center [1033, 277] width 842 height 27
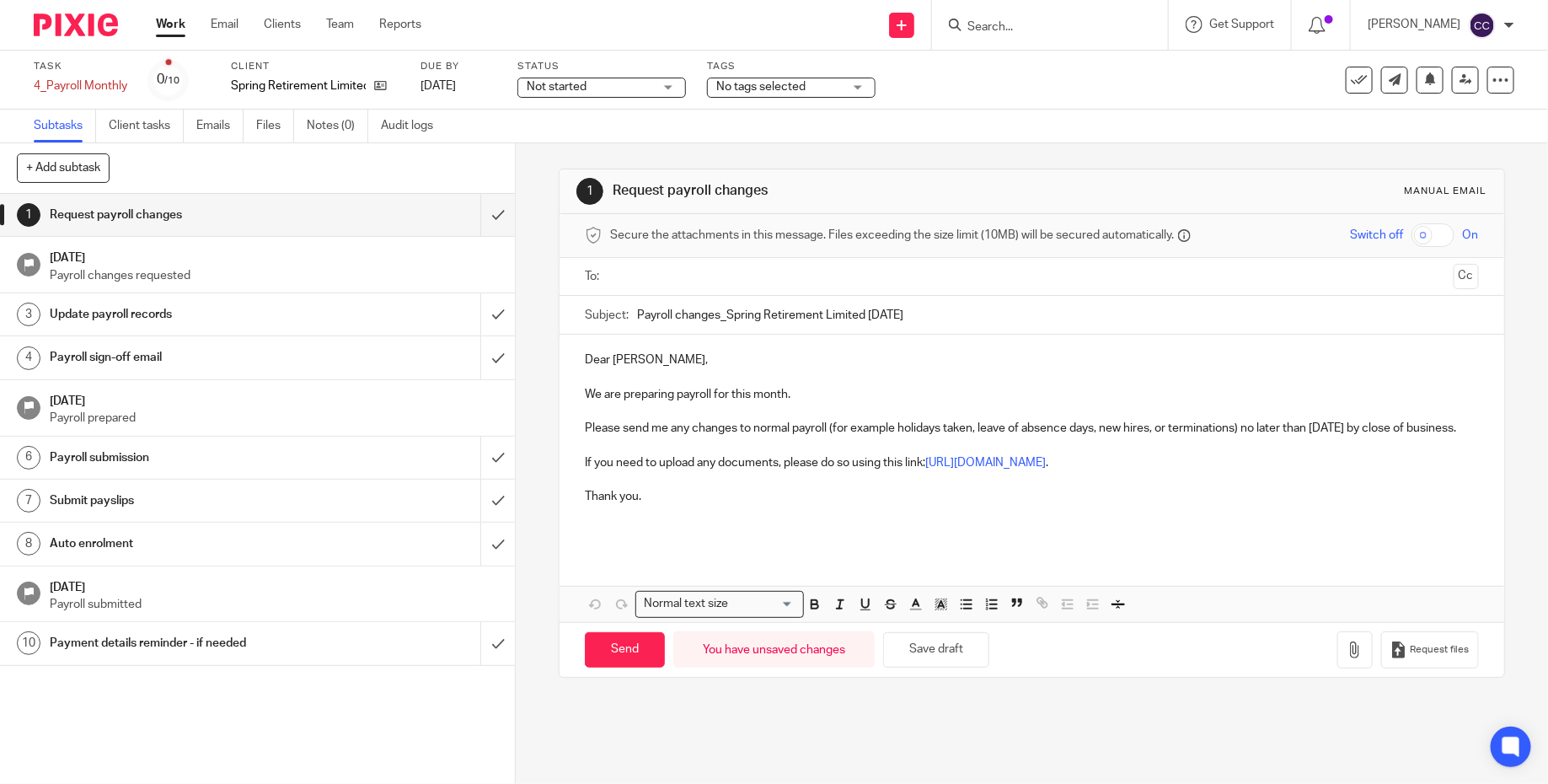
click at [791, 277] on input "text" at bounding box center [1031, 277] width 830 height 20
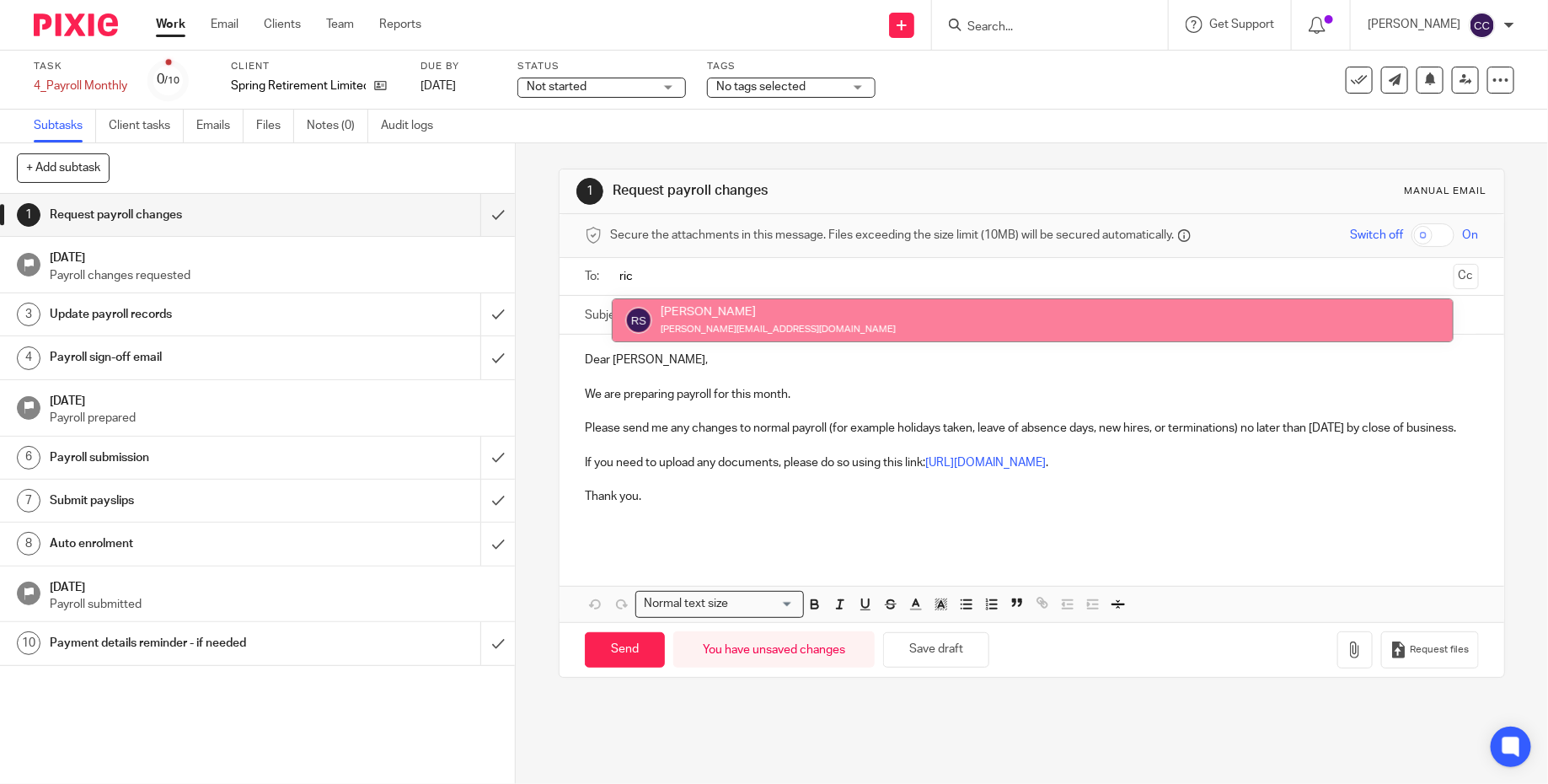
type input "ric"
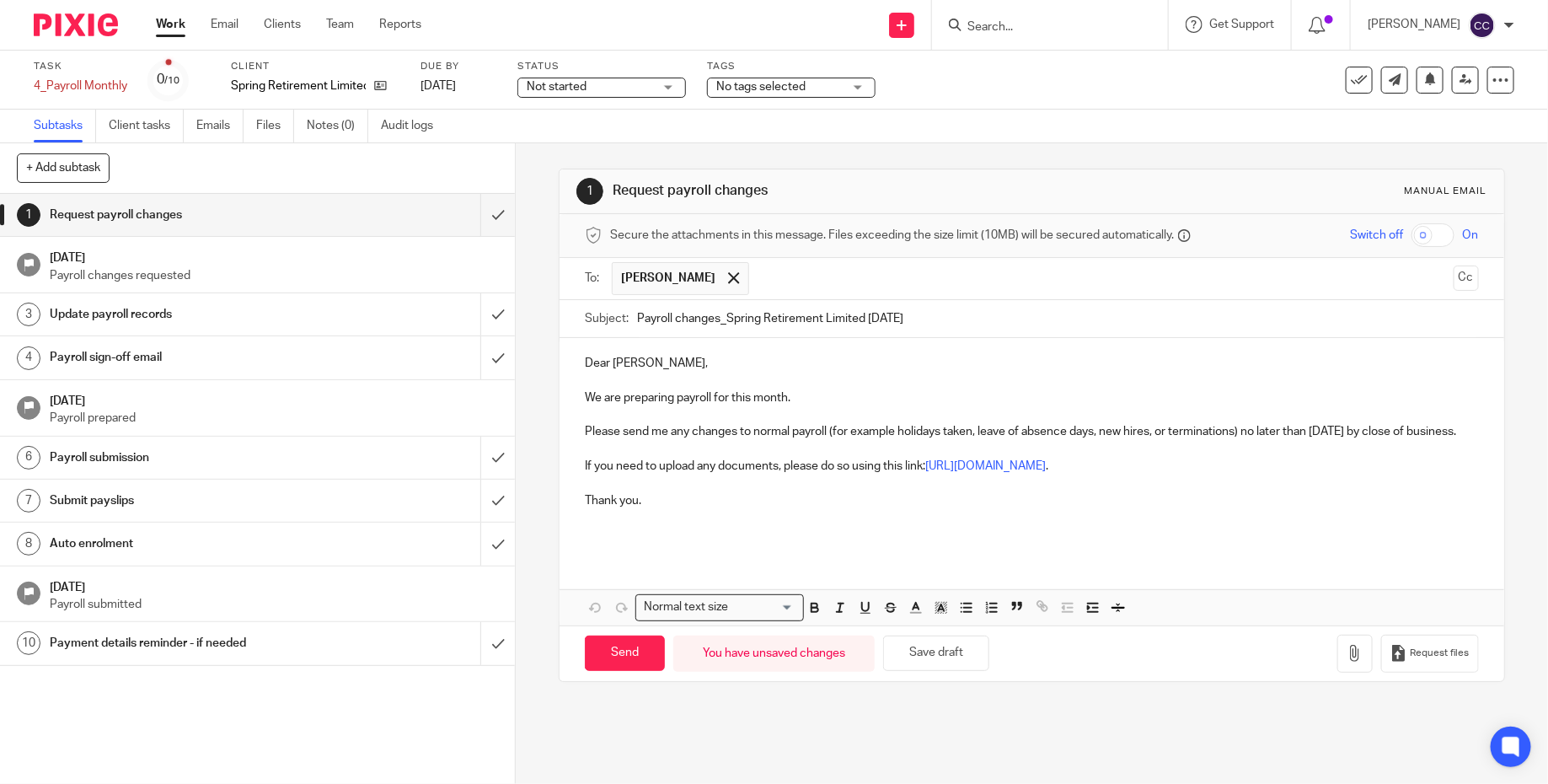
click at [747, 398] on p "We are preparing payroll for this month." at bounding box center [1032, 398] width 894 height 17
drag, startPoint x: 1249, startPoint y: 432, endPoint x: 1275, endPoint y: 444, distance: 28.6
click at [1275, 440] on p "Please send me any changes to normal payroll (for example holidays taken, leave…" at bounding box center [1032, 432] width 894 height 17
click at [631, 643] on input "Send" at bounding box center [625, 653] width 80 height 36
type input "Sent"
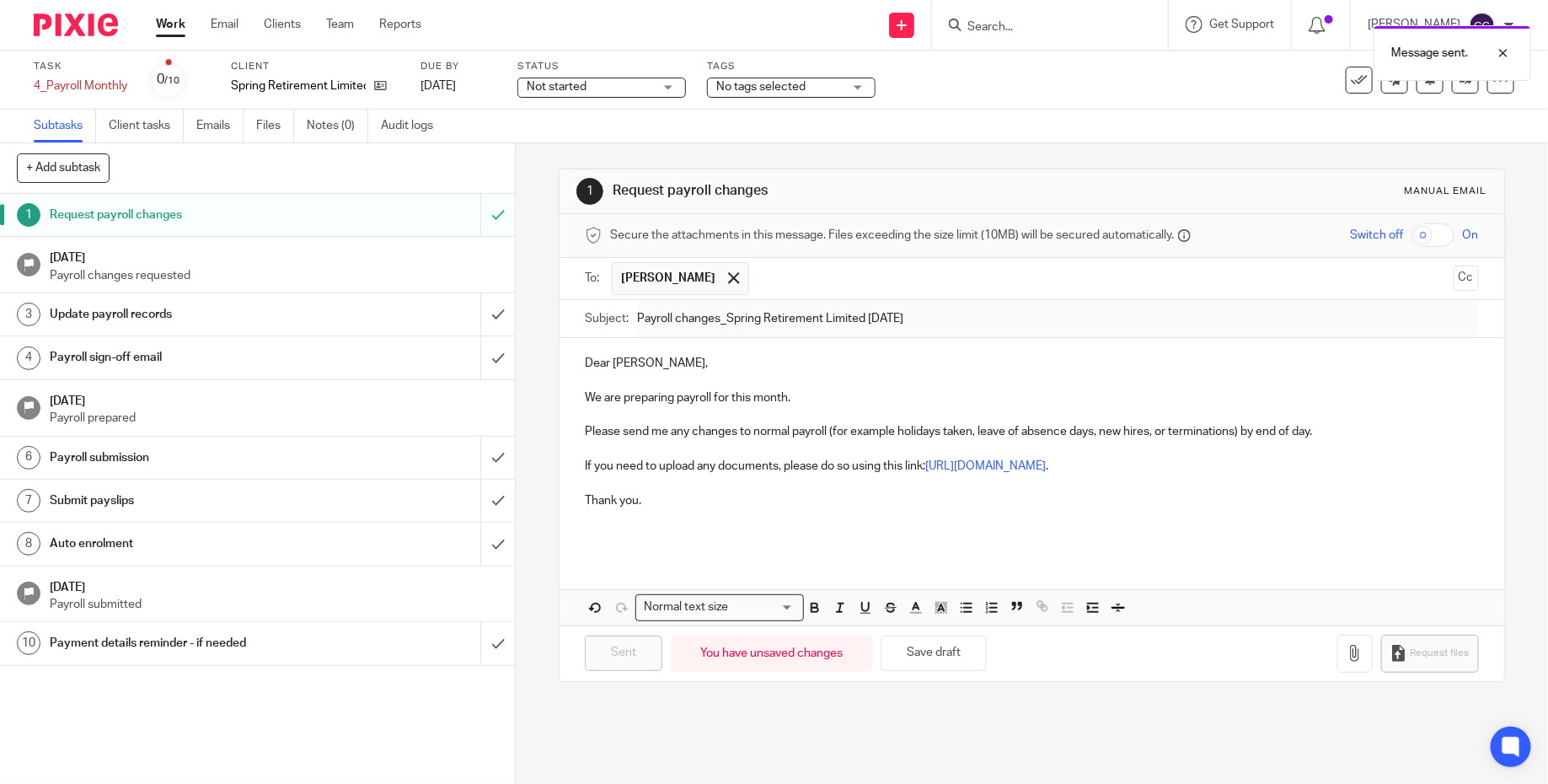
click at [93, 21] on img at bounding box center [76, 25] width 84 height 22
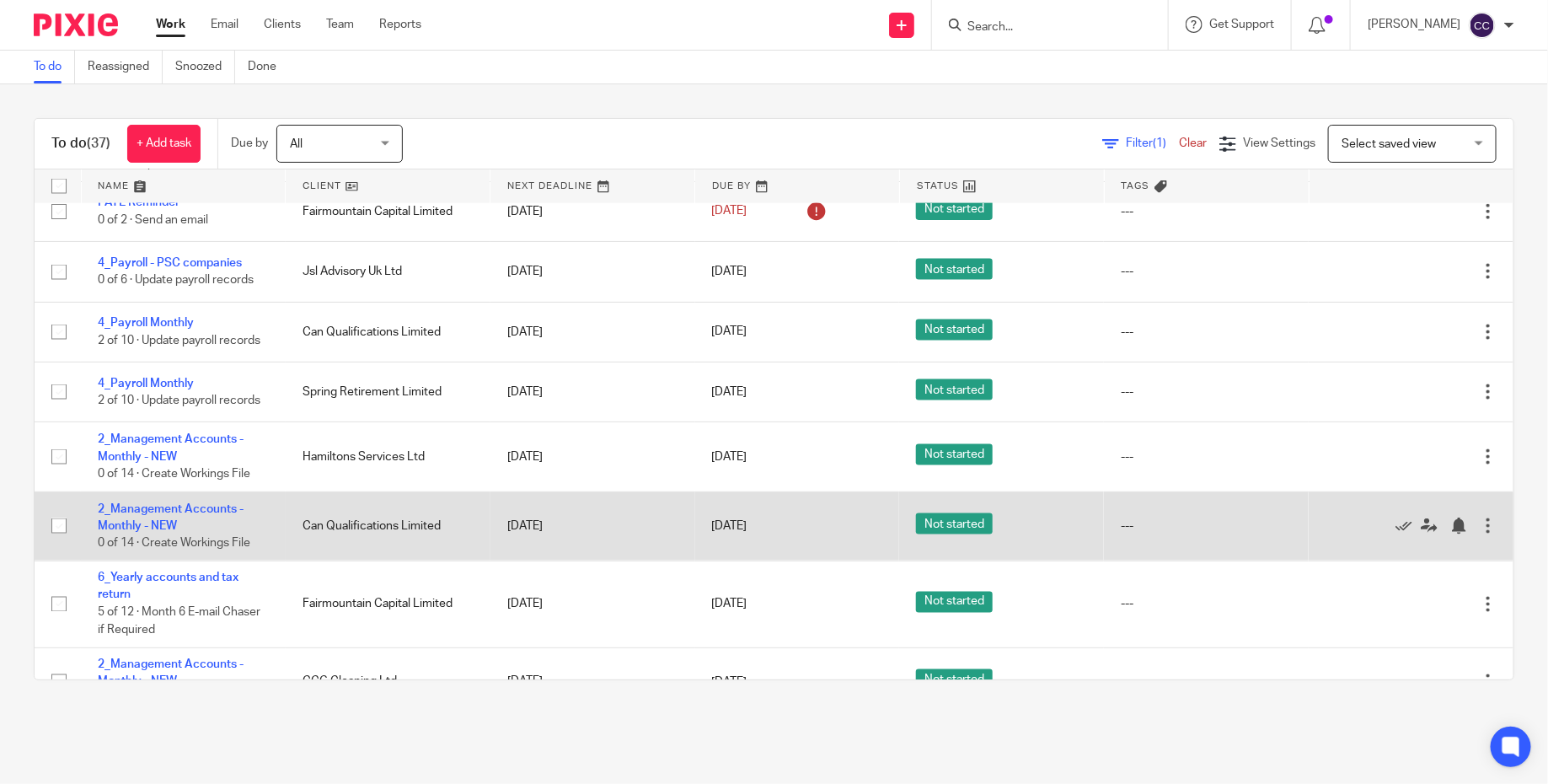
scroll to position [1042, 0]
